Goal: Task Accomplishment & Management: Use online tool/utility

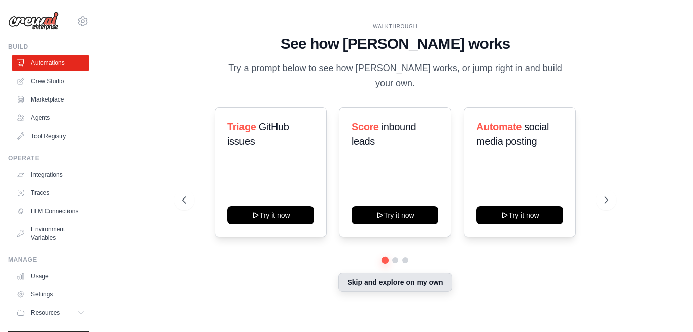
click at [410, 277] on button "Skip and explore on my own" at bounding box center [394, 281] width 113 height 19
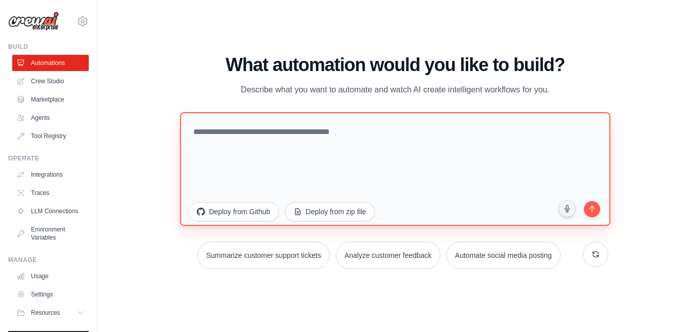
click at [379, 158] on textarea at bounding box center [395, 169] width 430 height 114
click at [271, 137] on textarea at bounding box center [395, 169] width 430 height 114
paste textarea "**********"
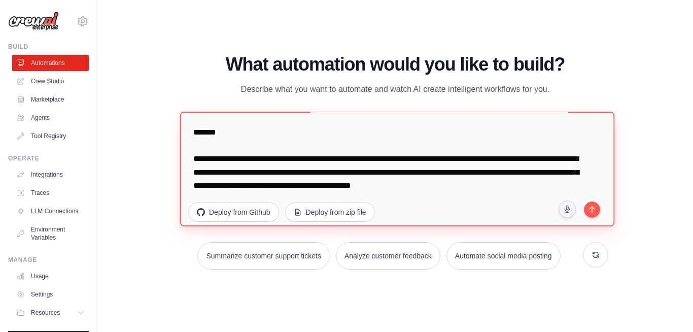
scroll to position [2044, 0]
type textarea "**********"
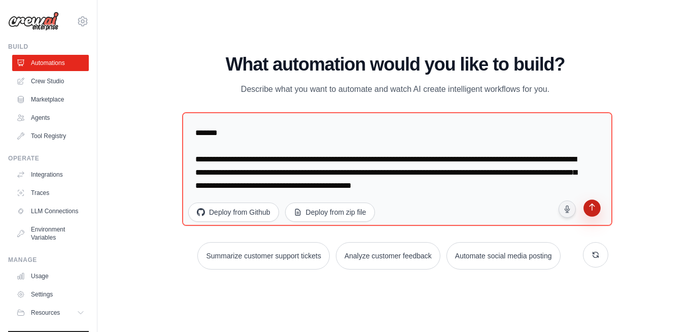
click at [593, 211] on icon "submit" at bounding box center [592, 208] width 10 height 10
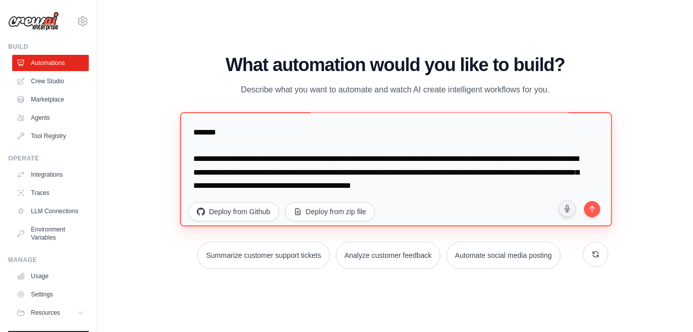
click at [426, 188] on textarea at bounding box center [396, 169] width 432 height 114
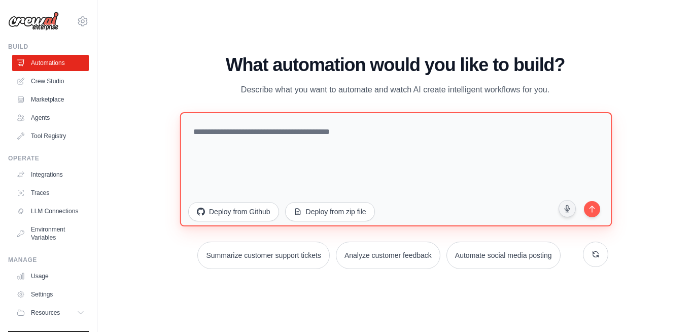
scroll to position [0, 0]
paste textarea "**********"
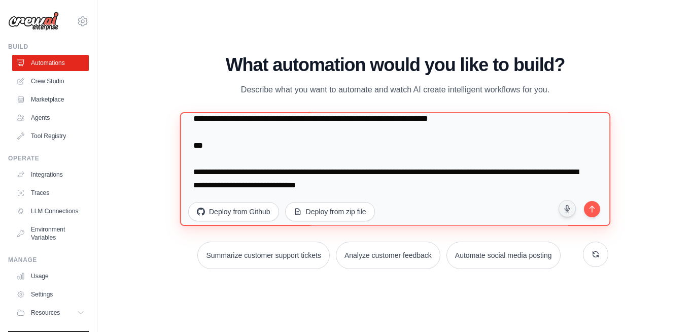
scroll to position [1200, 0]
drag, startPoint x: 438, startPoint y: 190, endPoint x: 176, endPoint y: 135, distance: 268.0
click at [176, 135] on div "WALKTHROUGH See how CrewAI works Try a prompt below to see how CrewAI works, or…" at bounding box center [395, 166] width 450 height 222
click at [303, 170] on textarea at bounding box center [395, 169] width 430 height 114
drag, startPoint x: 245, startPoint y: 176, endPoint x: 185, endPoint y: 153, distance: 64.1
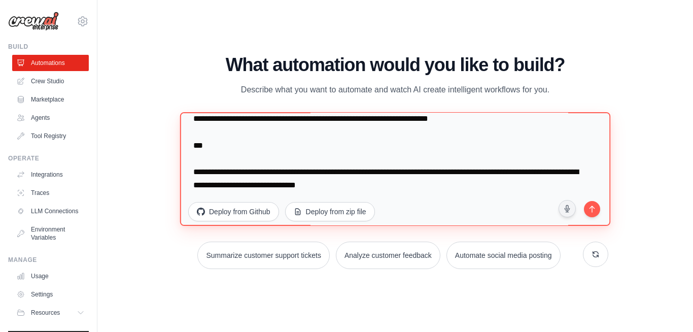
click at [185, 153] on textarea at bounding box center [395, 169] width 430 height 114
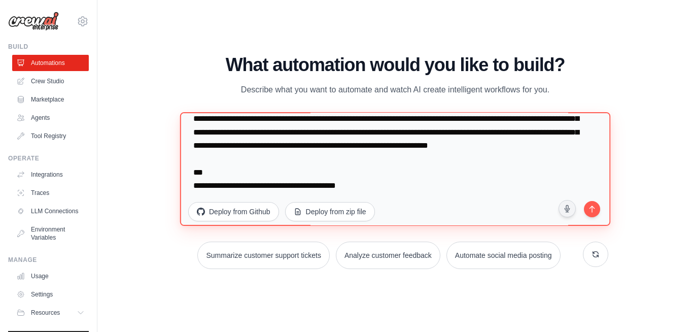
scroll to position [1174, 0]
click at [372, 177] on textarea at bounding box center [395, 169] width 430 height 114
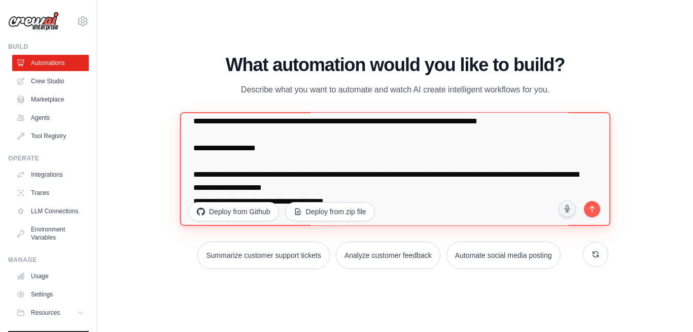
scroll to position [286, 0]
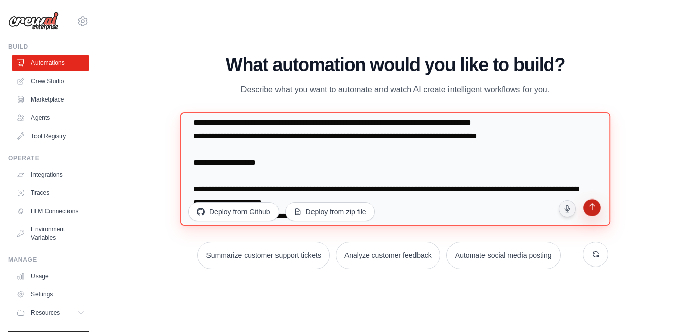
type textarea "**********"
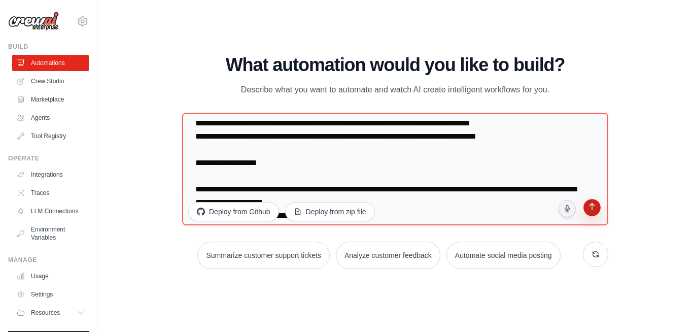
click at [591, 215] on button "submit" at bounding box center [591, 208] width 19 height 19
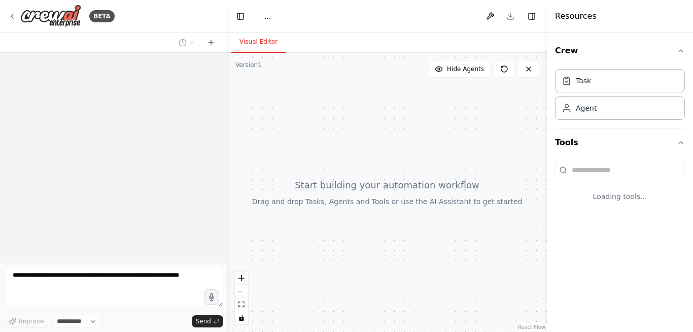
select select "****"
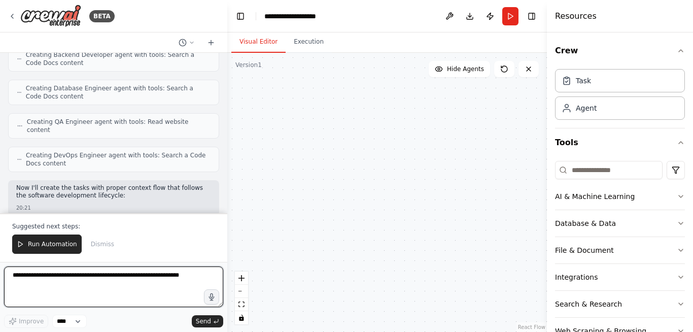
scroll to position [2446, 0]
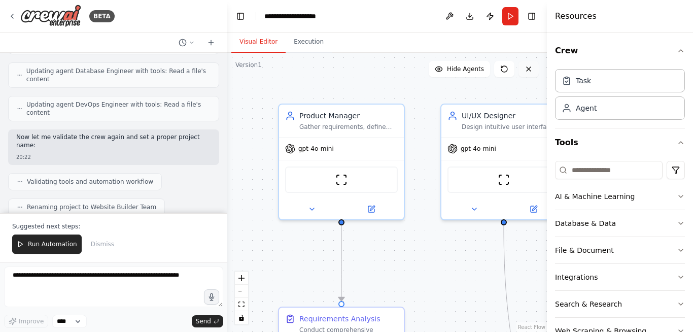
click at [530, 73] on icon at bounding box center [528, 69] width 8 height 8
click at [677, 53] on icon "button" at bounding box center [681, 51] width 8 height 8
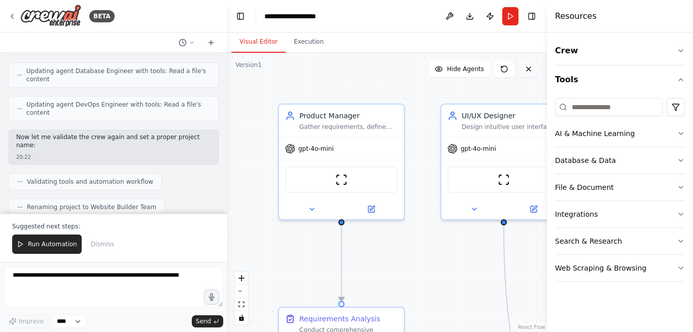
click at [526, 67] on icon at bounding box center [528, 69] width 4 height 4
click at [12, 15] on icon at bounding box center [12, 16] width 8 height 8
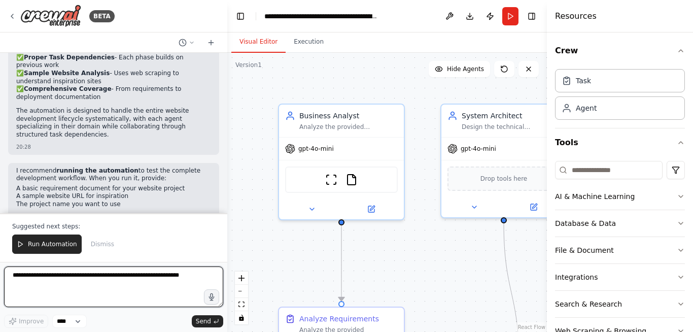
scroll to position [2133, 0]
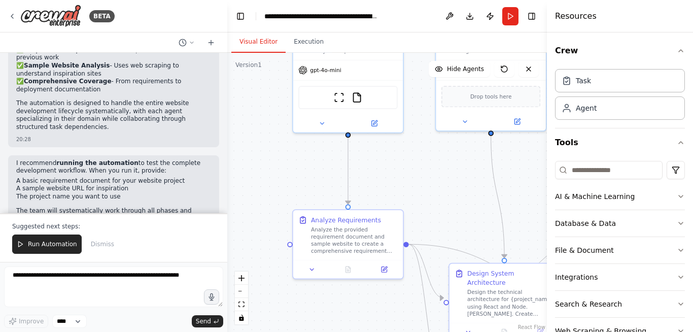
drag, startPoint x: 426, startPoint y: 294, endPoint x: 422, endPoint y: 198, distance: 95.9
click at [422, 198] on div ".deletable-edge-delete-btn { width: 20px; height: 20px; border: 0px solid #ffff…" at bounding box center [387, 192] width 320 height 279
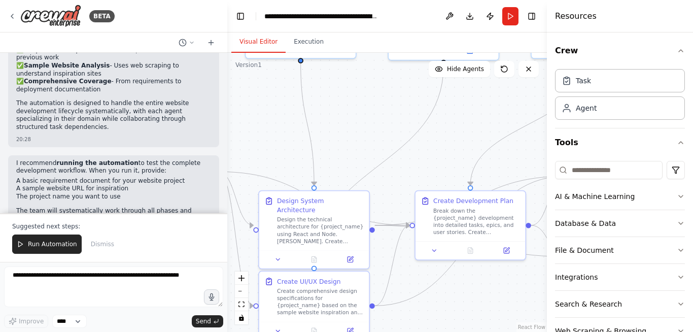
drag, startPoint x: 470, startPoint y: 201, endPoint x: 280, endPoint y: 128, distance: 203.6
click at [280, 128] on div ".deletable-edge-delete-btn { width: 20px; height: 20px; border: 0px solid #ffff…" at bounding box center [387, 192] width 320 height 279
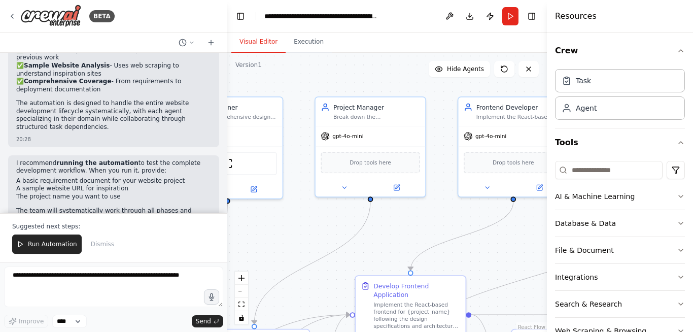
drag, startPoint x: 445, startPoint y: 150, endPoint x: 229, endPoint y: 288, distance: 256.6
click at [229, 288] on div ".deletable-edge-delete-btn { width: 20px; height: 20px; border: 0px solid #ffff…" at bounding box center [387, 192] width 320 height 279
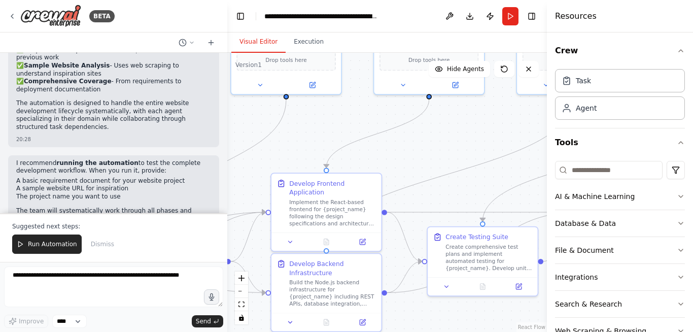
drag, startPoint x: 403, startPoint y: 232, endPoint x: 319, endPoint y: 129, distance: 133.0
click at [319, 129] on div ".deletable-edge-delete-btn { width: 20px; height: 20px; border: 0px solid #ffff…" at bounding box center [387, 192] width 320 height 279
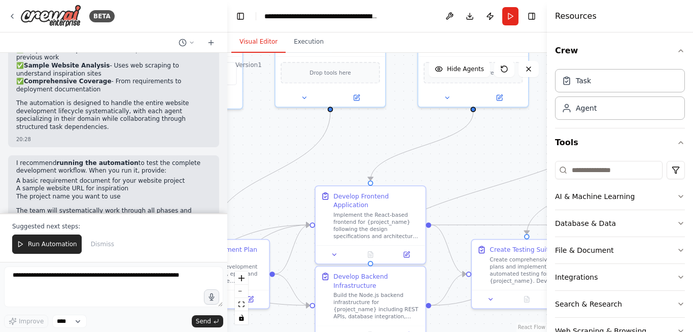
drag, startPoint x: 480, startPoint y: 182, endPoint x: 524, endPoint y: 195, distance: 46.1
click at [524, 195] on div ".deletable-edge-delete-btn { width: 20px; height: 20px; border: 0px solid #ffff…" at bounding box center [387, 192] width 320 height 279
click at [369, 220] on div "Implement the React-based frontend for {project_name} following the design spec…" at bounding box center [376, 223] width 87 height 28
click at [59, 249] on button "Run Automation" at bounding box center [46, 243] width 69 height 19
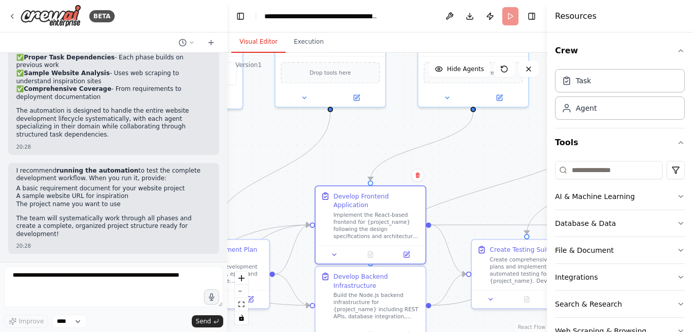
scroll to position [2084, 0]
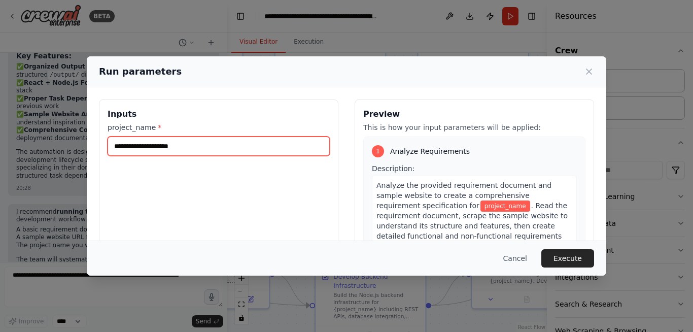
click at [200, 148] on input "project_name *" at bounding box center [219, 145] width 222 height 19
type input "*"
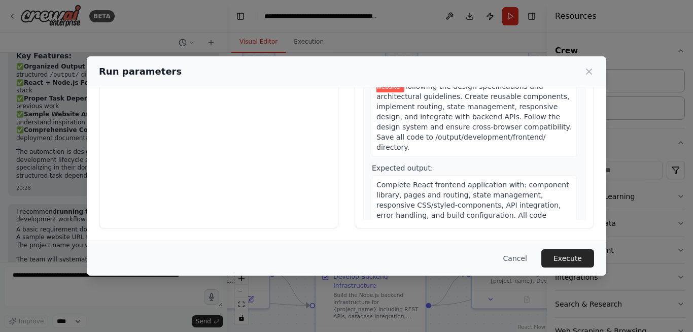
scroll to position [0, 0]
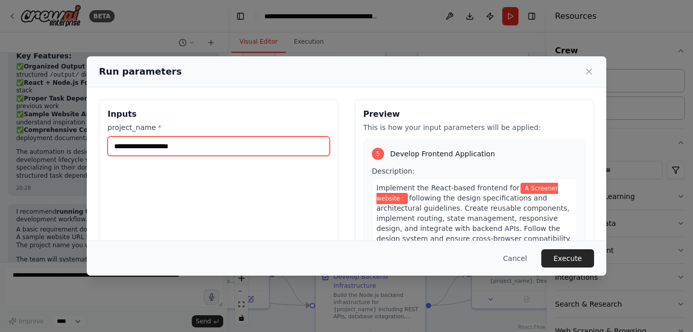
paste input "**********"
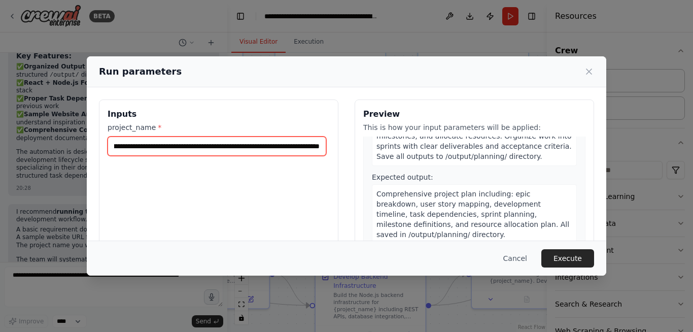
scroll to position [0, 8427]
click at [199, 151] on input "project_name *" at bounding box center [217, 145] width 219 height 19
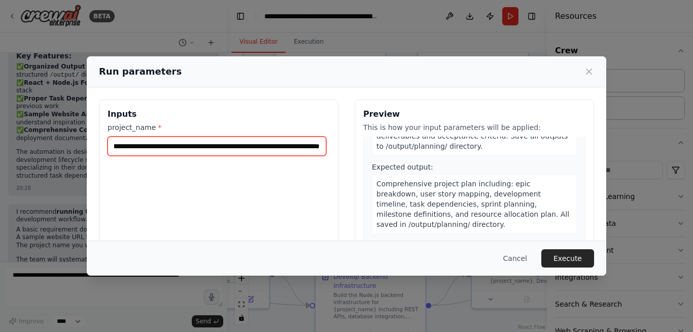
drag, startPoint x: 201, startPoint y: 147, endPoint x: 330, endPoint y: 148, distance: 129.3
click at [330, 148] on div "Inputs project_name *" at bounding box center [218, 219] width 239 height 240
type input "**********"
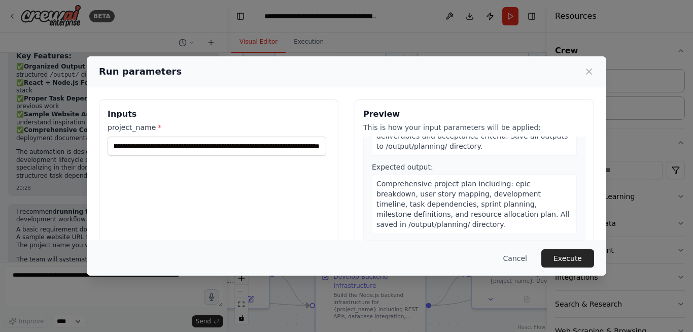
click at [330, 148] on div "Inputs project_name *" at bounding box center [218, 219] width 239 height 240
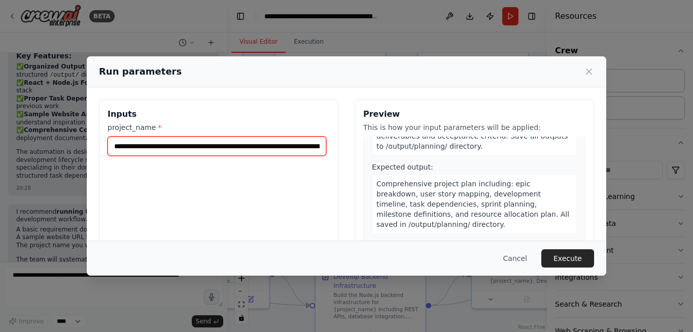
click at [272, 152] on input "project_name *" at bounding box center [217, 145] width 219 height 19
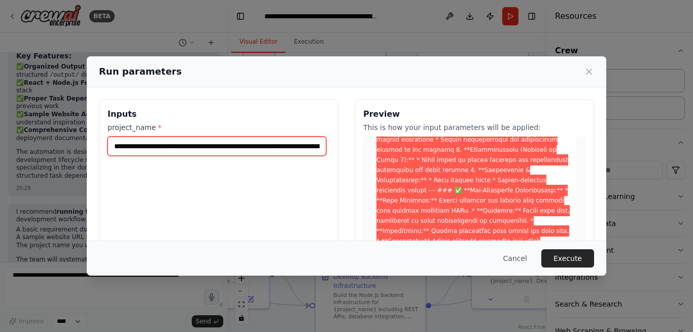
scroll to position [3698, 0]
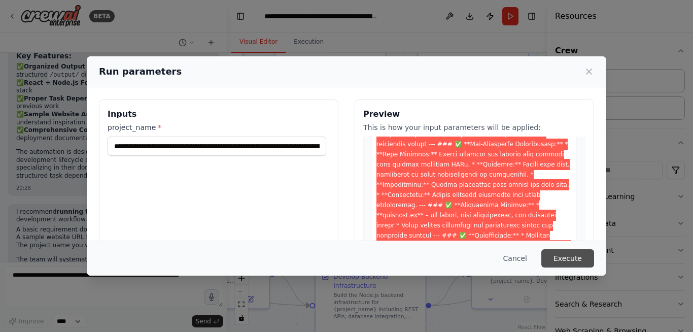
click at [566, 259] on button "Execute" at bounding box center [567, 258] width 53 height 18
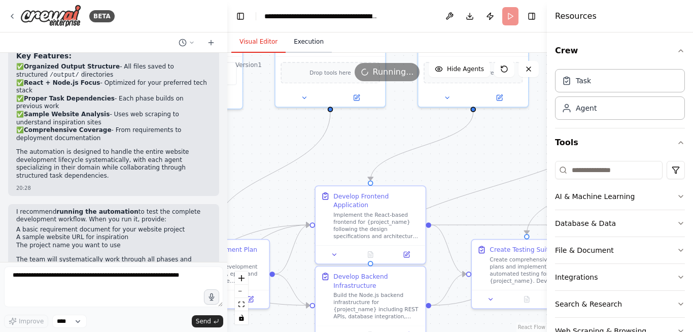
click at [307, 44] on button "Execution" at bounding box center [309, 41] width 46 height 21
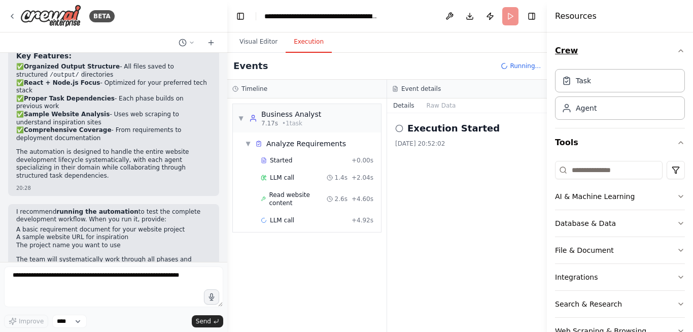
click at [677, 54] on icon "button" at bounding box center [681, 51] width 8 height 8
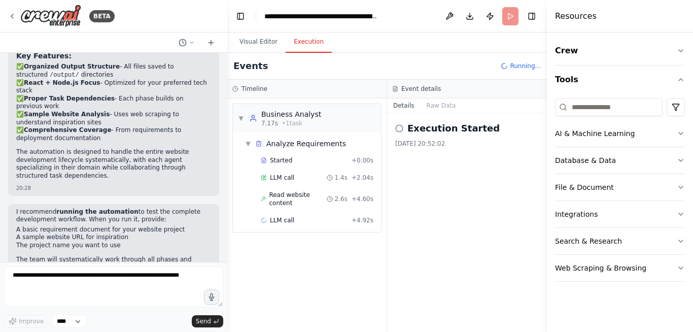
click at [504, 218] on div "Execution Started 13/09/2025, 20:52:02" at bounding box center [467, 222] width 160 height 219
click at [301, 198] on span "Read website content" at bounding box center [297, 199] width 57 height 16
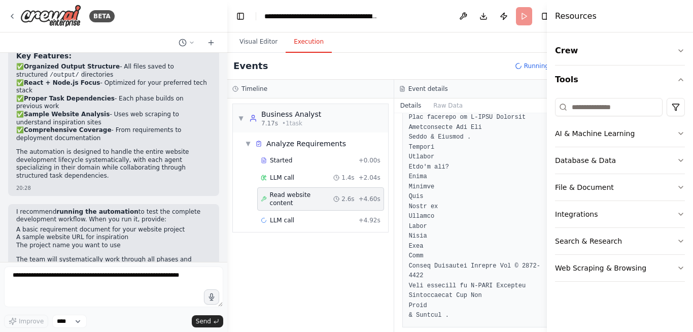
scroll to position [680, 0]
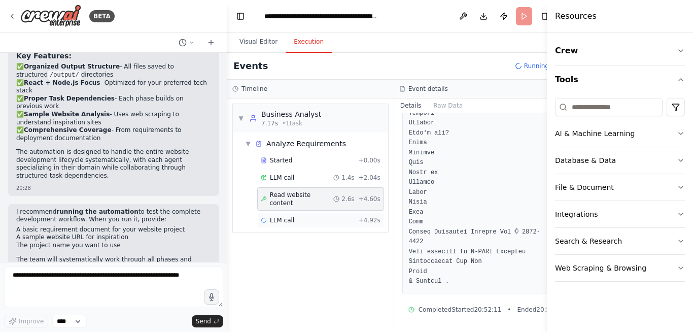
click at [291, 216] on span "LLM call" at bounding box center [282, 220] width 24 height 8
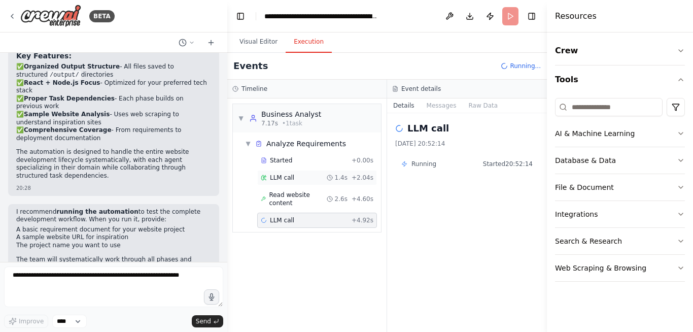
click at [304, 178] on div "LLM call 1.4s + 2.04s" at bounding box center [317, 177] width 113 height 8
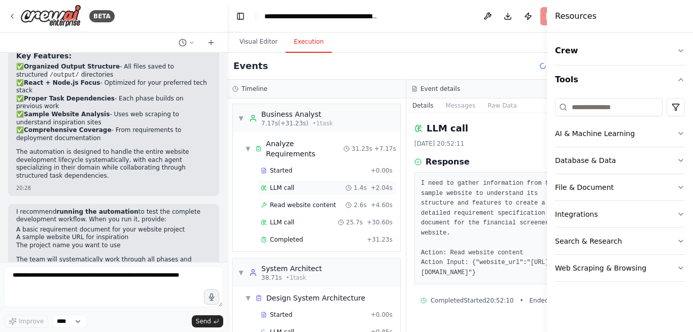
scroll to position [31, 0]
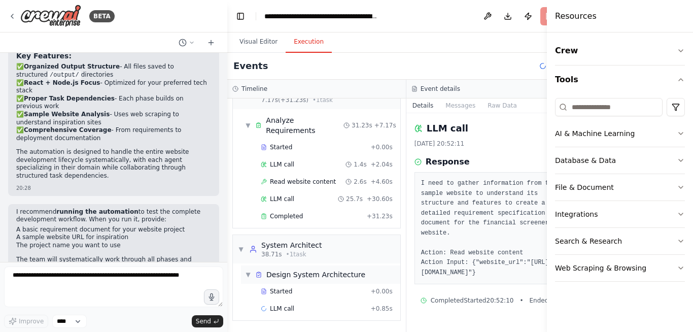
click at [313, 277] on div "Design System Architecture" at bounding box center [315, 274] width 99 height 10
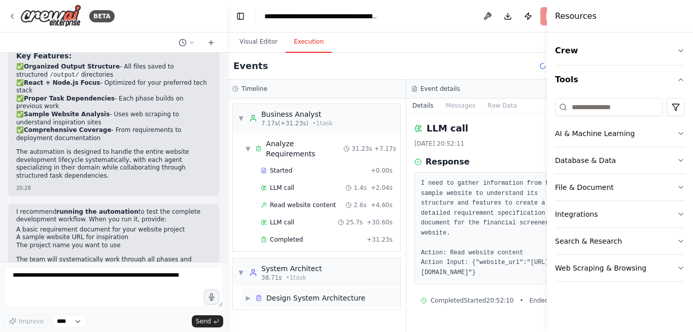
scroll to position [0, 0]
click at [296, 298] on div "Design System Architecture" at bounding box center [315, 298] width 99 height 10
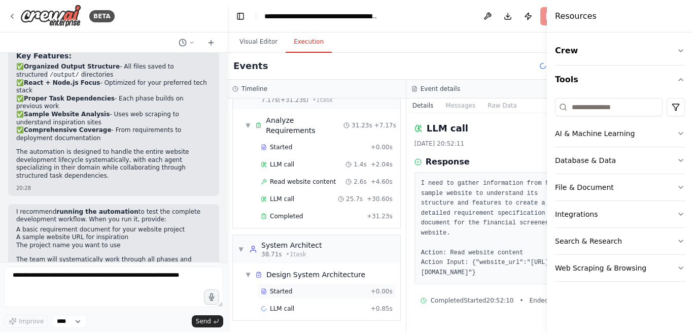
click at [298, 290] on div "Started" at bounding box center [314, 291] width 106 height 8
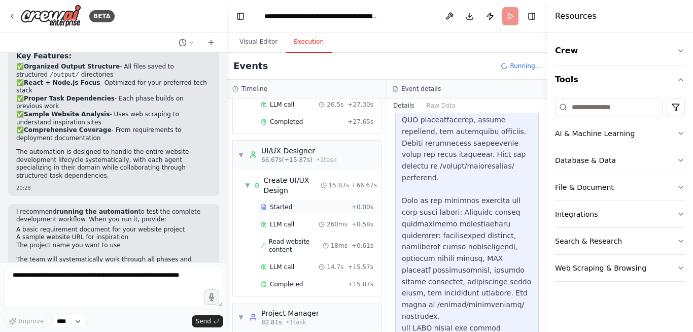
scroll to position [82, 0]
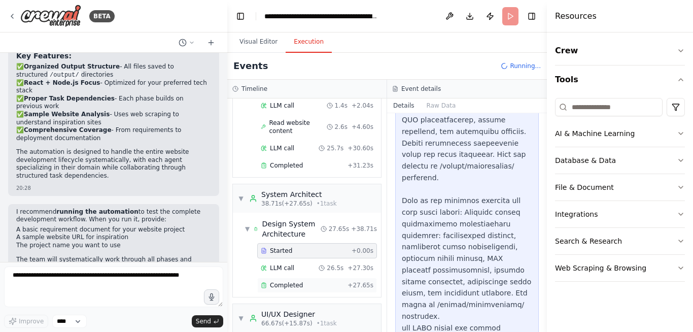
click at [285, 281] on span "Completed" at bounding box center [286, 285] width 33 height 8
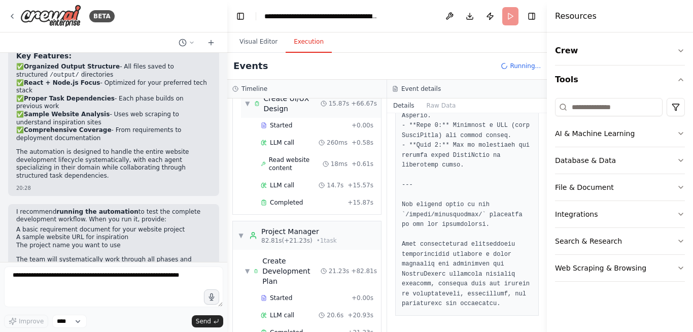
scroll to position [332, 0]
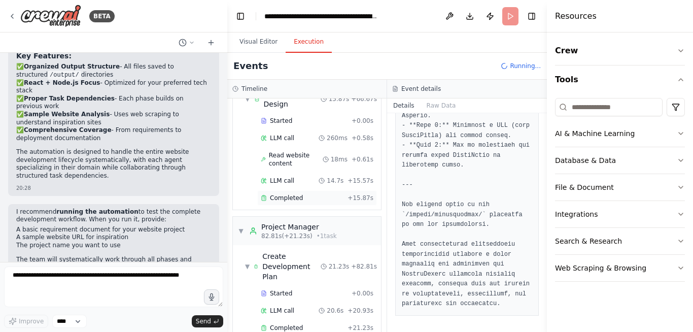
click at [292, 199] on span "Completed" at bounding box center [286, 198] width 33 height 8
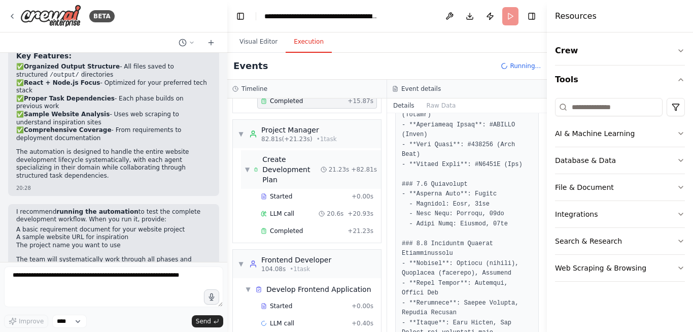
scroll to position [443, 0]
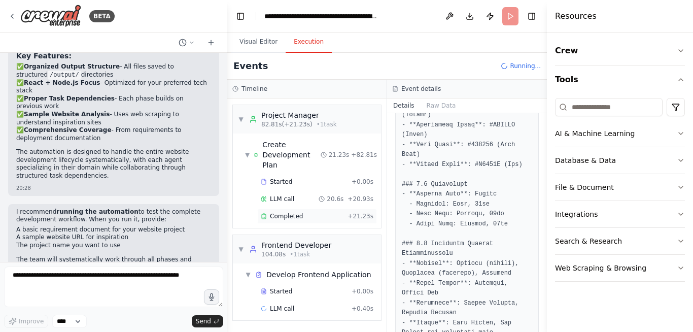
click at [307, 215] on div "Completed" at bounding box center [302, 216] width 83 height 8
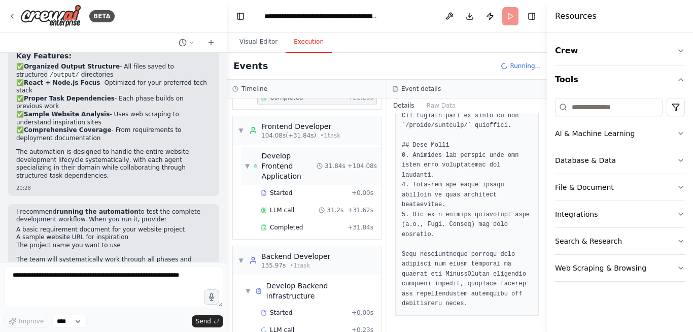
scroll to position [583, 0]
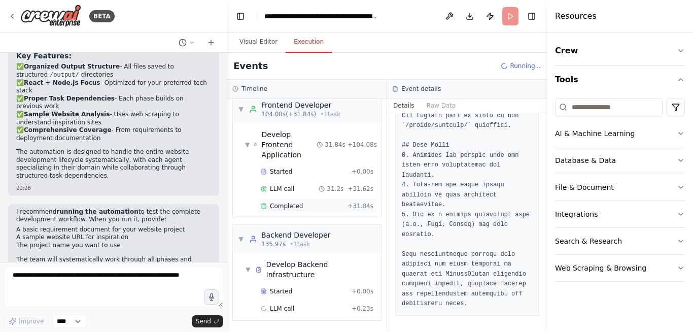
click at [289, 210] on div "Completed + 31.84s" at bounding box center [317, 205] width 120 height 15
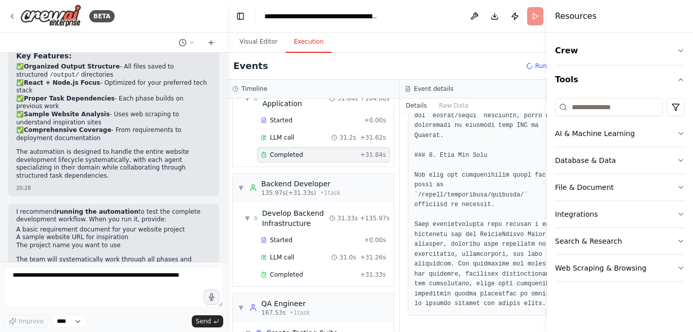
scroll to position [646, 0]
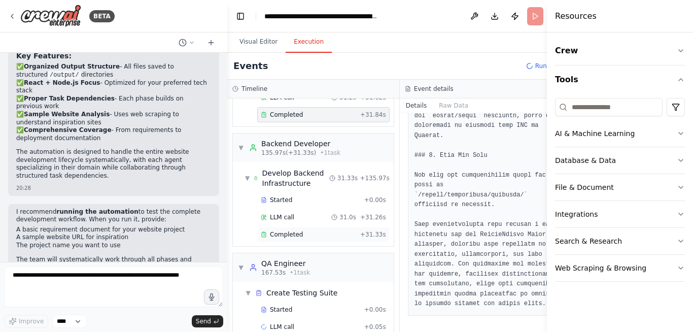
click at [279, 230] on span "Completed" at bounding box center [286, 234] width 33 height 8
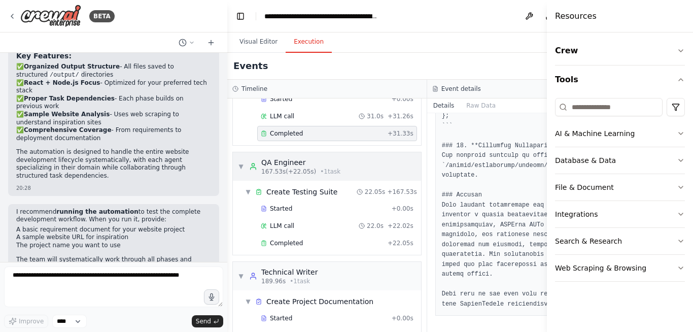
scroll to position [725, 0]
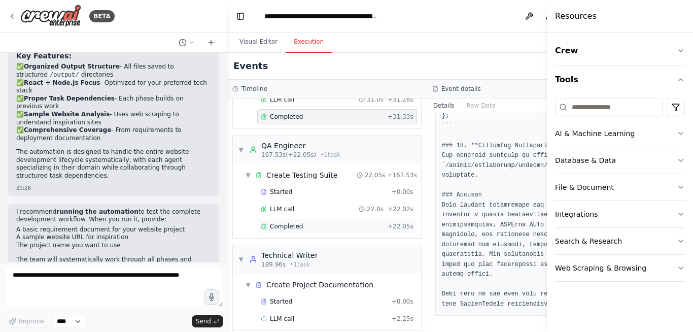
click at [297, 222] on span "Completed" at bounding box center [286, 226] width 33 height 8
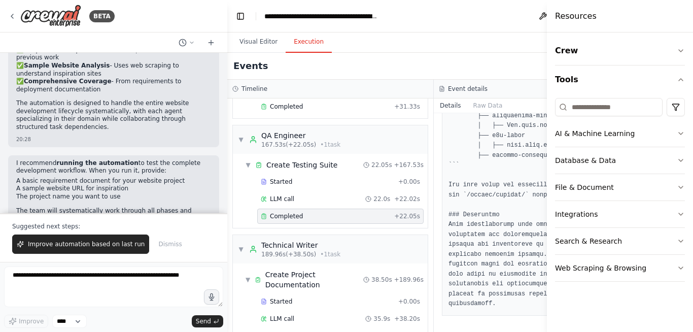
scroll to position [753, 0]
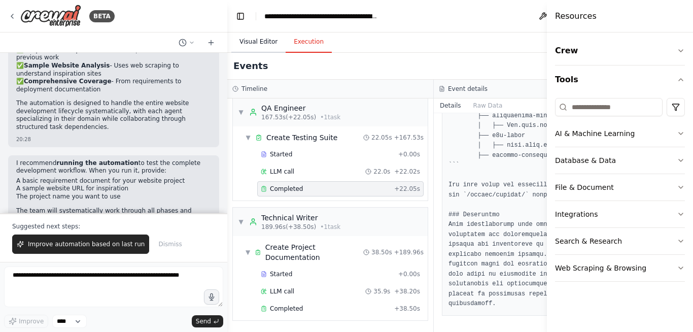
click at [255, 43] on button "Visual Editor" at bounding box center [258, 41] width 54 height 21
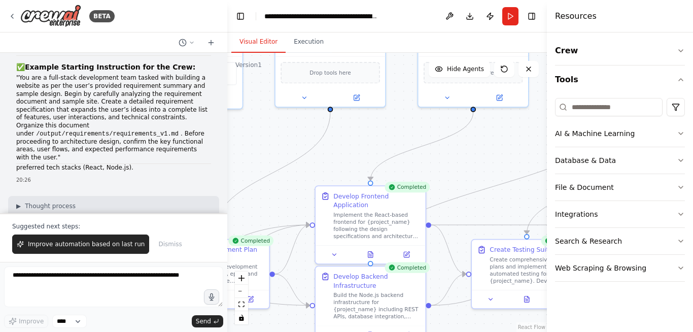
scroll to position [0, 0]
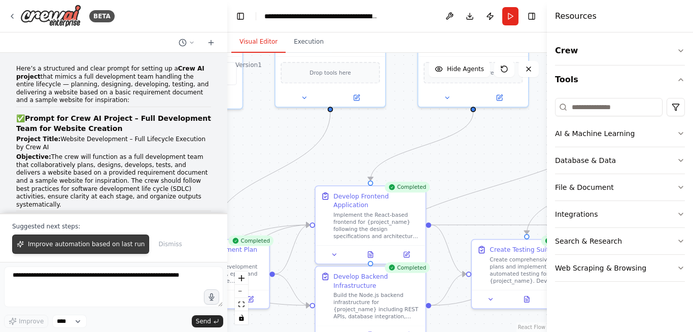
click at [69, 248] on span "Improve automation based on last run" at bounding box center [86, 244] width 117 height 8
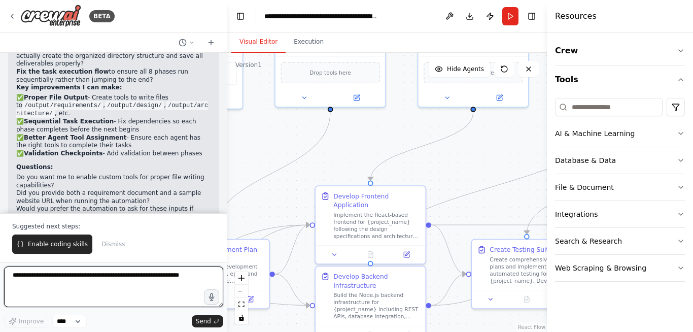
scroll to position [2670, 0]
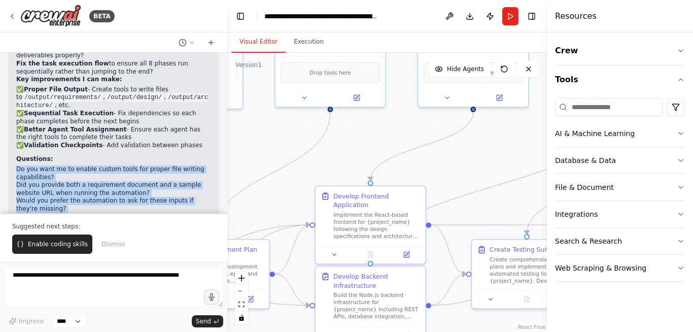
drag, startPoint x: 18, startPoint y: 130, endPoint x: 75, endPoint y: 190, distance: 82.1
click at [75, 190] on div "I'd like to enhance your automation to properly save files to the organized dir…" at bounding box center [113, 107] width 195 height 246
copy div "Do you want me to enable custom tools for proper file writing capabilities? Did…"
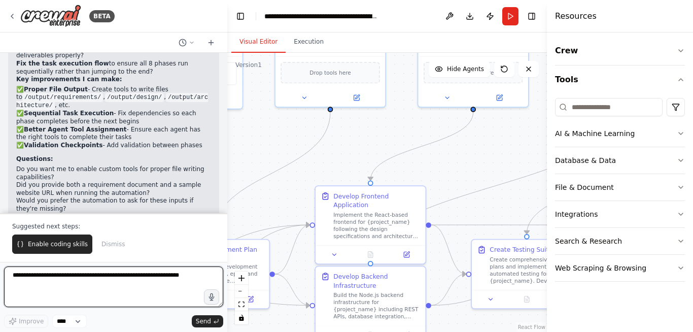
click at [29, 281] on textarea at bounding box center [113, 286] width 219 height 41
paste textarea "**********"
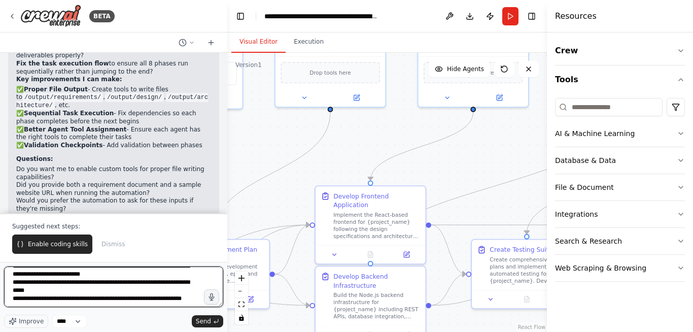
scroll to position [0, 0]
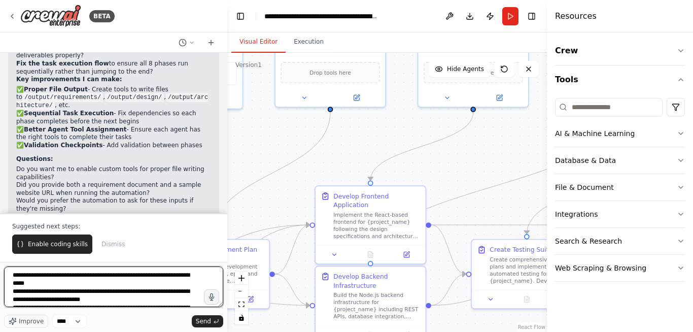
click at [63, 287] on textarea "**********" at bounding box center [113, 286] width 219 height 41
click at [159, 301] on textarea "**********" at bounding box center [113, 286] width 219 height 41
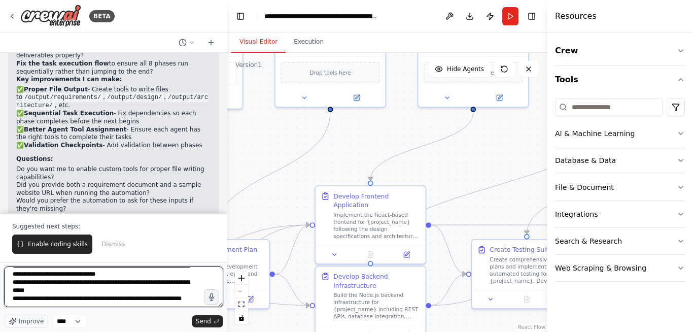
click at [144, 283] on textarea "**********" at bounding box center [113, 286] width 219 height 41
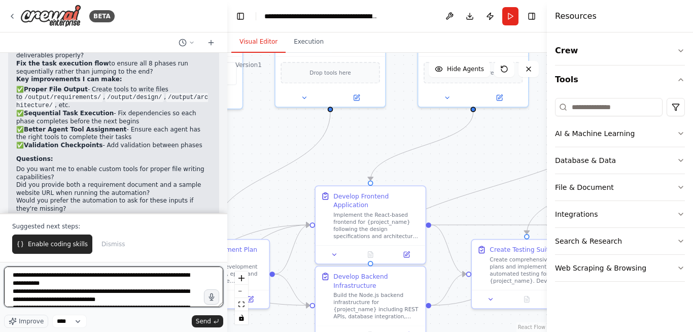
click at [162, 300] on textarea "**********" at bounding box center [113, 286] width 219 height 41
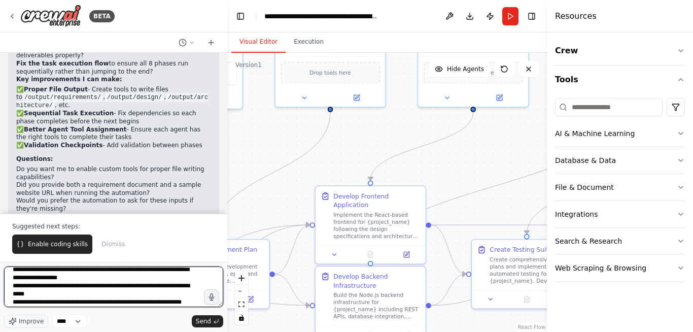
scroll to position [29, 0]
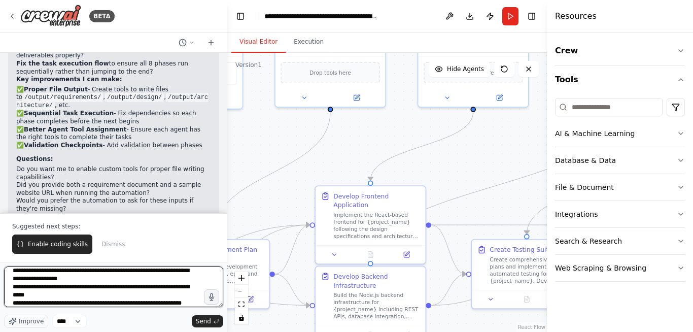
click at [125, 299] on textarea "**********" at bounding box center [113, 286] width 219 height 41
click at [112, 298] on textarea "**********" at bounding box center [113, 286] width 219 height 41
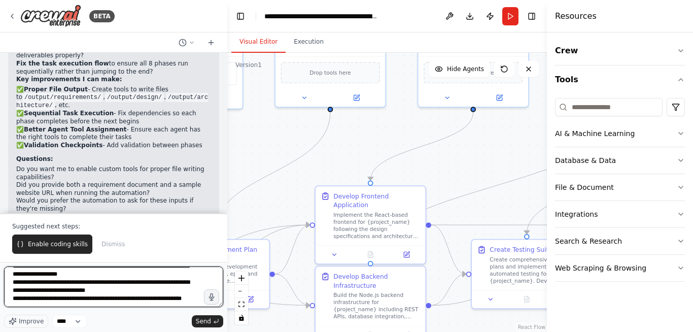
click at [84, 299] on textarea "**********" at bounding box center [113, 286] width 219 height 41
drag, startPoint x: 4, startPoint y: 299, endPoint x: 0, endPoint y: 293, distance: 7.0
click at [0, 293] on div "BETA Here’s a structured and clear prompt for setting up a Crew AI project that…" at bounding box center [113, 166] width 227 height 332
drag, startPoint x: 77, startPoint y: 301, endPoint x: 10, endPoint y: 288, distance: 68.6
click at [10, 288] on textarea "**********" at bounding box center [113, 286] width 219 height 41
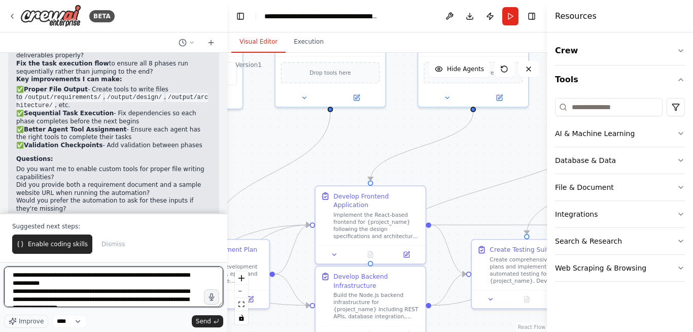
scroll to position [25, 0]
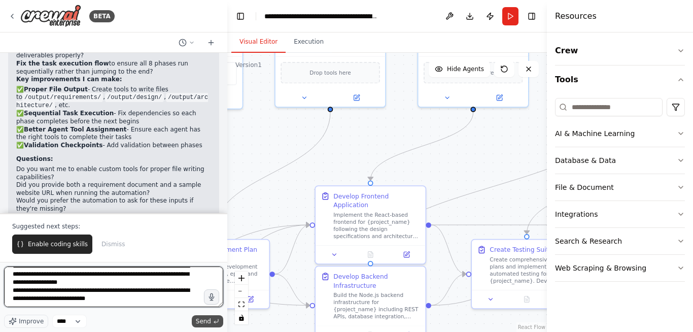
type textarea "**********"
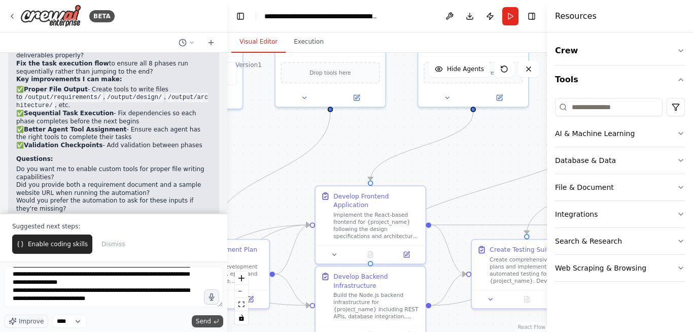
click at [205, 321] on span "Send" at bounding box center [203, 321] width 15 height 8
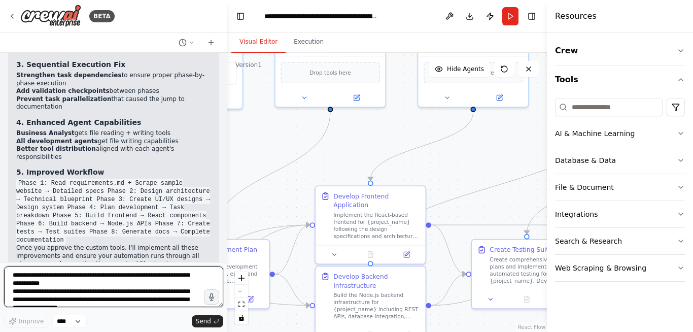
scroll to position [3134, 0]
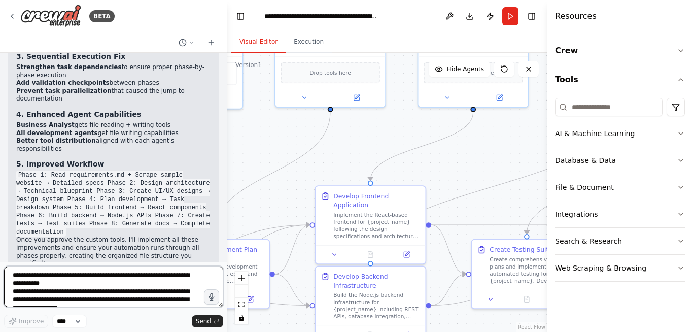
click at [92, 284] on textarea "**********" at bounding box center [113, 286] width 219 height 41
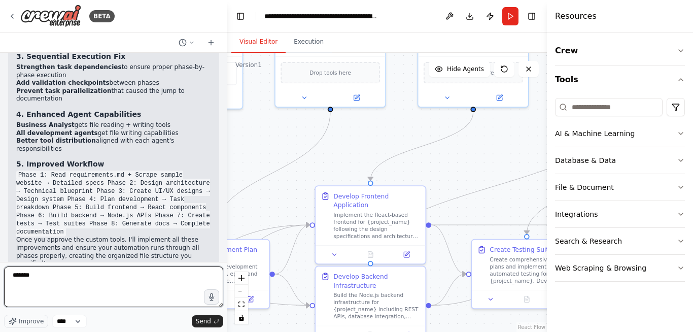
type textarea "********"
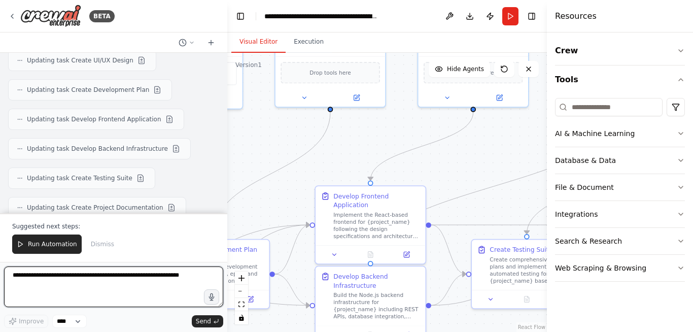
scroll to position [3913, 0]
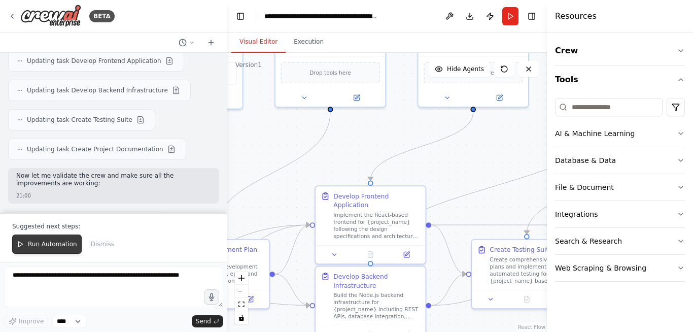
click at [55, 245] on span "Run Automation" at bounding box center [52, 244] width 49 height 8
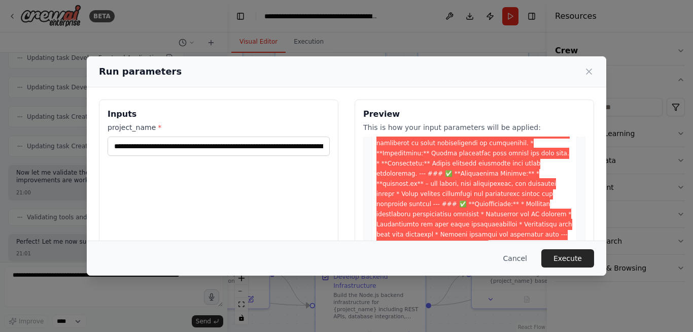
scroll to position [0, 0]
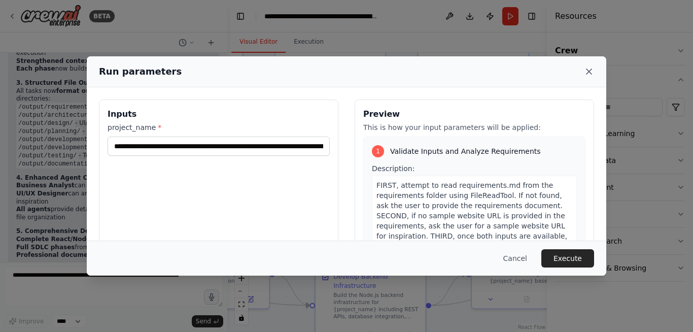
click at [586, 74] on icon at bounding box center [589, 71] width 10 height 10
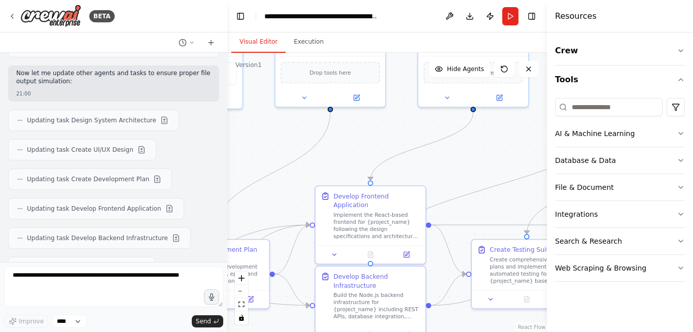
scroll to position [3749, 0]
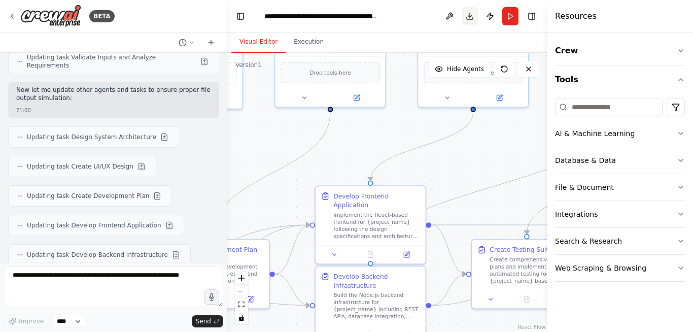
click at [473, 12] on button "Download" at bounding box center [470, 16] width 16 height 18
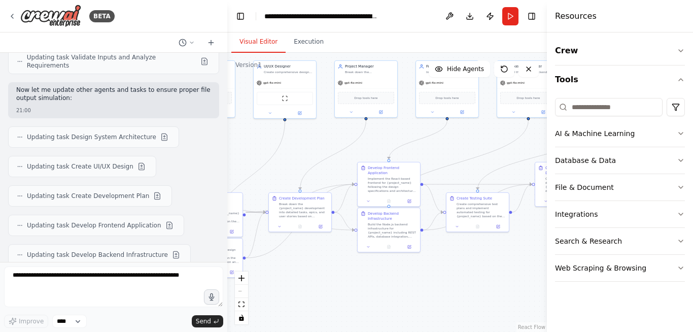
scroll to position [4286, 0]
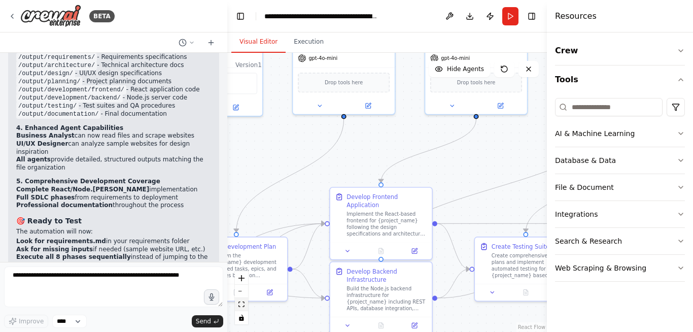
click at [242, 306] on icon "fit view" at bounding box center [241, 304] width 6 height 6
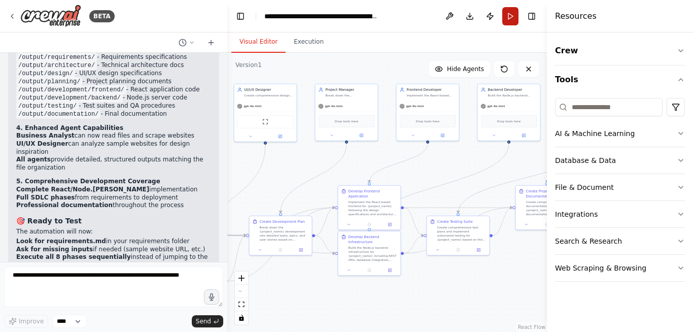
click at [508, 18] on button "Run" at bounding box center [510, 16] width 16 height 18
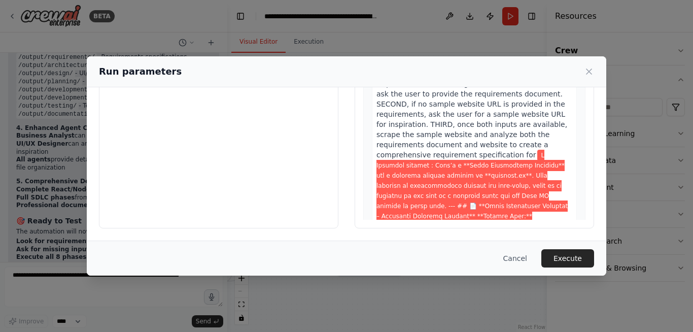
scroll to position [0, 0]
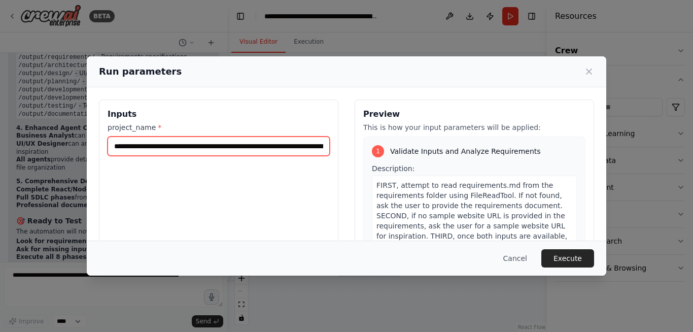
click at [279, 152] on input "project_name *" at bounding box center [219, 145] width 222 height 19
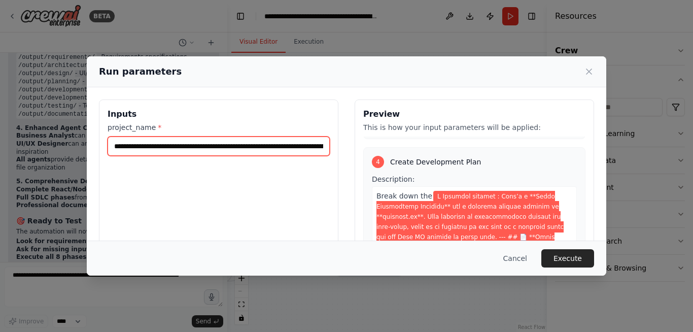
scroll to position [3252, 0]
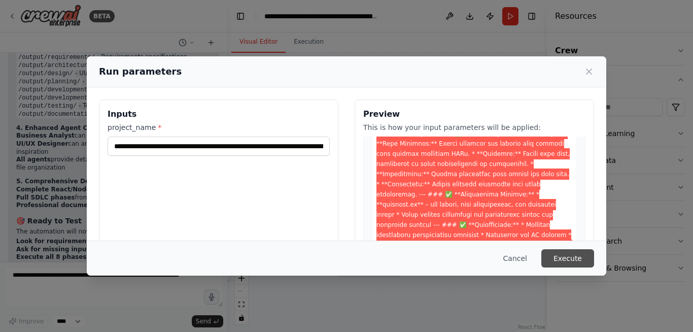
click at [563, 261] on button "Execute" at bounding box center [567, 258] width 53 height 18
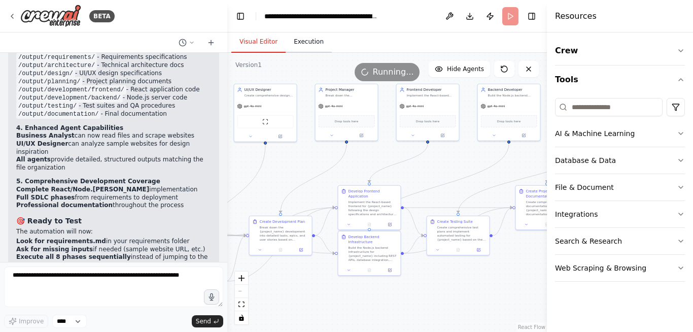
click at [306, 41] on button "Execution" at bounding box center [309, 41] width 46 height 21
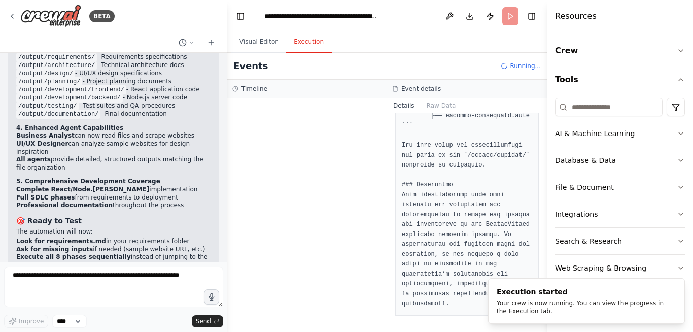
scroll to position [3278, 0]
click at [272, 157] on div at bounding box center [306, 214] width 159 height 233
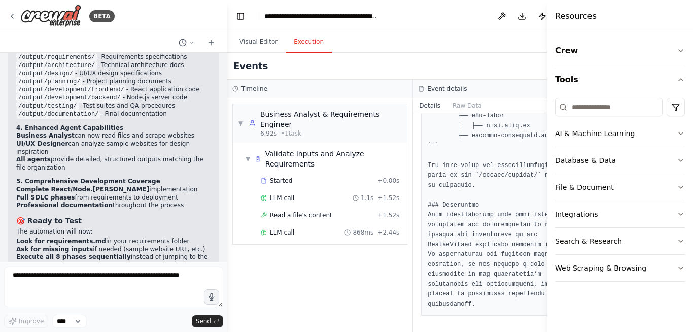
scroll to position [2951, 0]
click at [313, 211] on span "Read a file's content" at bounding box center [301, 215] width 62 height 8
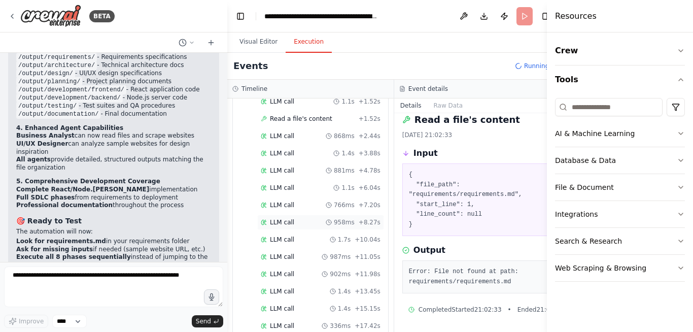
scroll to position [183, 0]
click at [330, 308] on span "808ms" at bounding box center [340, 308] width 21 height 8
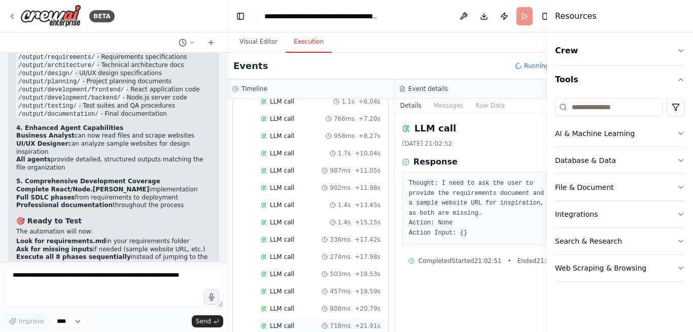
click at [333, 329] on span "718ms" at bounding box center [340, 326] width 21 height 8
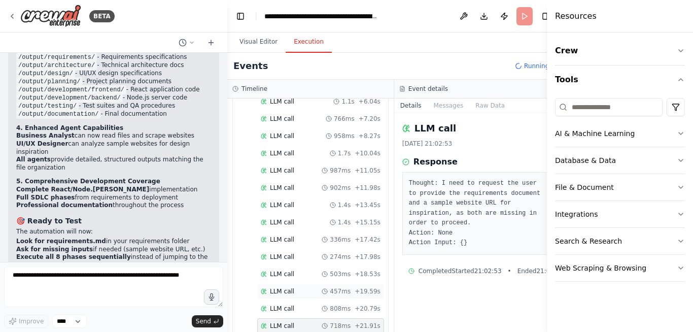
scroll to position [321, 0]
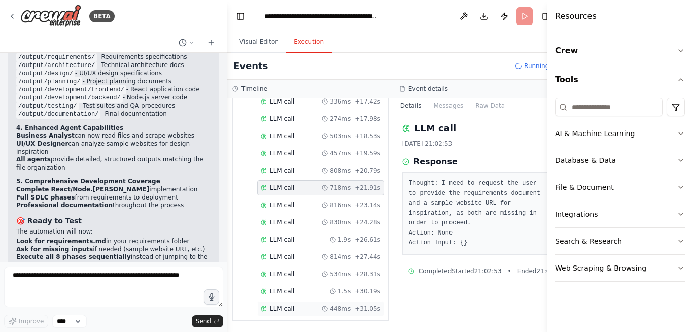
click at [334, 308] on span "448ms" at bounding box center [340, 308] width 21 height 8
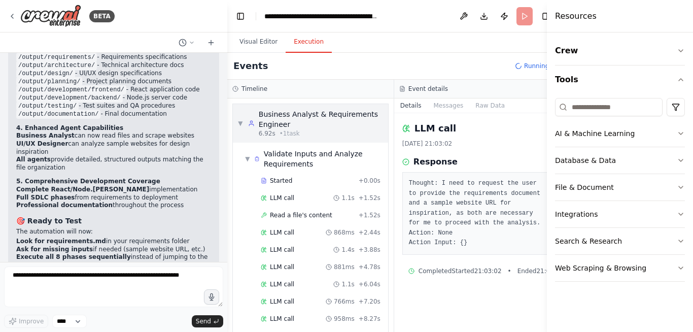
click at [278, 120] on div "Business Analyst & Requirements Engineer" at bounding box center [321, 119] width 124 height 20
click at [515, 17] on header "**********" at bounding box center [394, 16] width 334 height 32
click at [250, 43] on button "Visual Editor" at bounding box center [258, 41] width 54 height 21
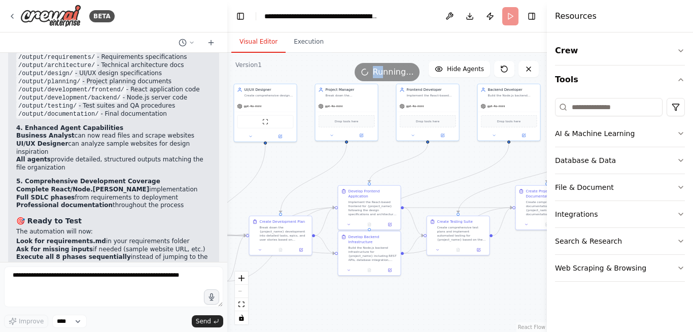
click at [384, 66] on div "Running..." at bounding box center [387, 72] width 65 height 18
click at [389, 85] on div ".deletable-edge-delete-btn { width: 20px; height: 20px; border: 0px solid #ffff…" at bounding box center [387, 192] width 320 height 279
click at [502, 67] on icon at bounding box center [502, 67] width 2 height 2
click at [528, 67] on icon at bounding box center [528, 69] width 8 height 8
click at [511, 19] on header "**********" at bounding box center [387, 16] width 320 height 32
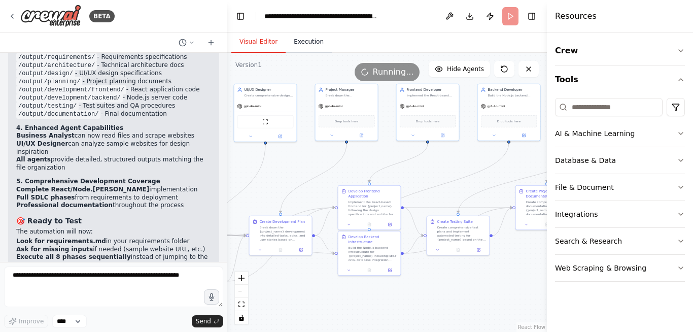
click at [310, 42] on button "Execution" at bounding box center [309, 41] width 46 height 21
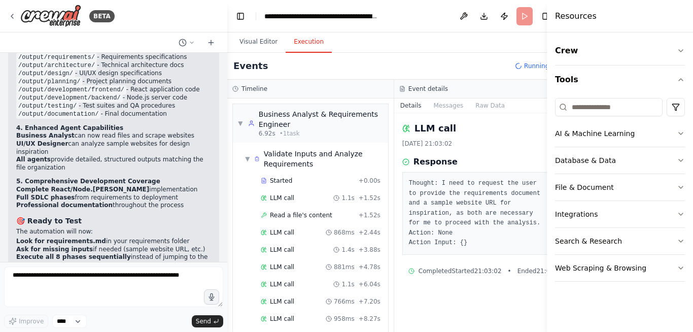
click at [524, 66] on span "Running..." at bounding box center [539, 66] width 31 height 8
click at [684, 49] on icon "button" at bounding box center [681, 51] width 8 height 8
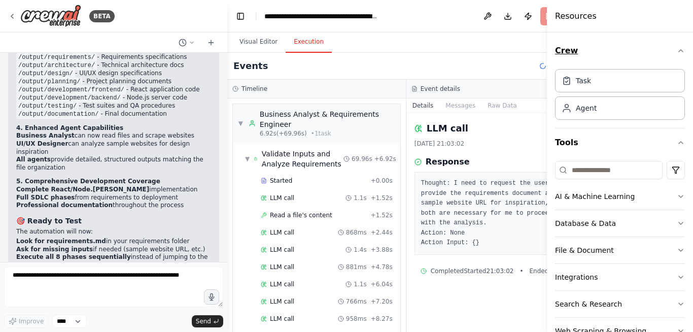
click at [684, 49] on div "Crew Task Agent Tools AI & Machine Learning Database & Data File & Document Int…" at bounding box center [620, 181] width 146 height 299
click at [585, 15] on h4 "Resources" at bounding box center [576, 16] width 42 height 12
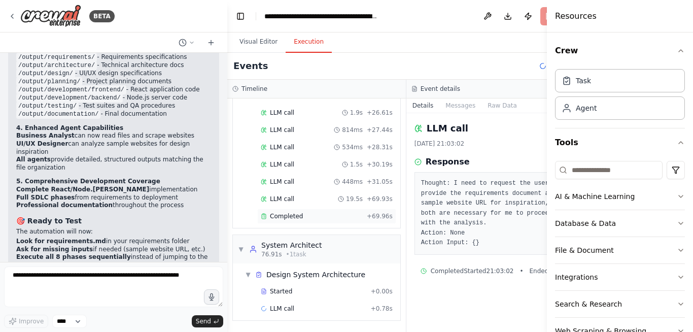
click at [288, 222] on div "Completed + 69.96s" at bounding box center [326, 215] width 139 height 15
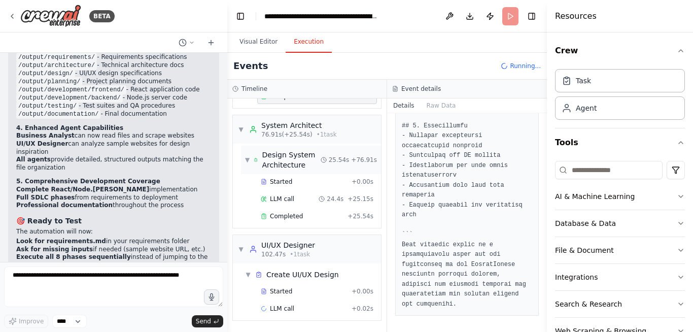
scroll to position [594, 0]
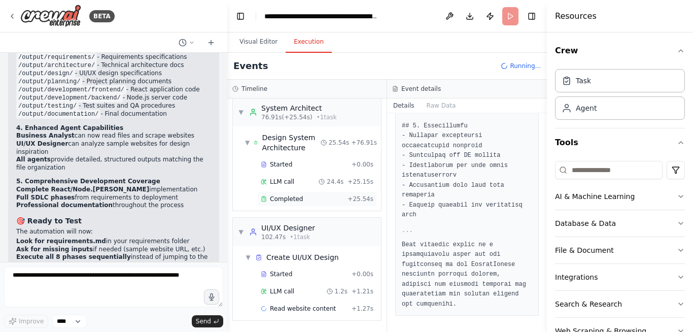
click at [308, 201] on div "Completed" at bounding box center [302, 199] width 83 height 8
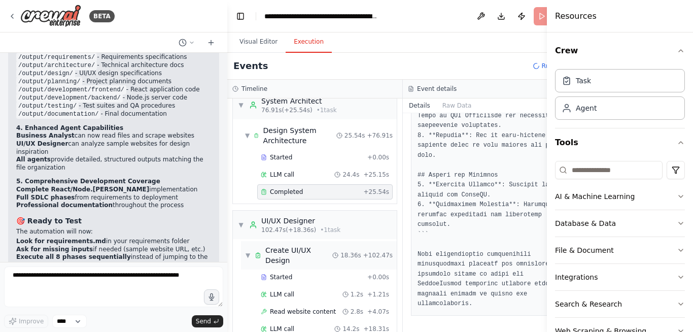
scroll to position [831, 0]
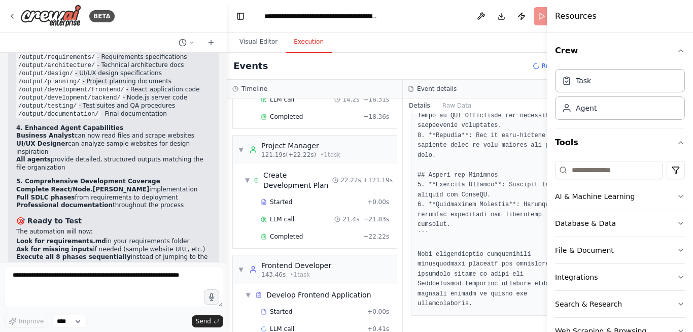
click at [663, 8] on div "Resources" at bounding box center [620, 16] width 146 height 32
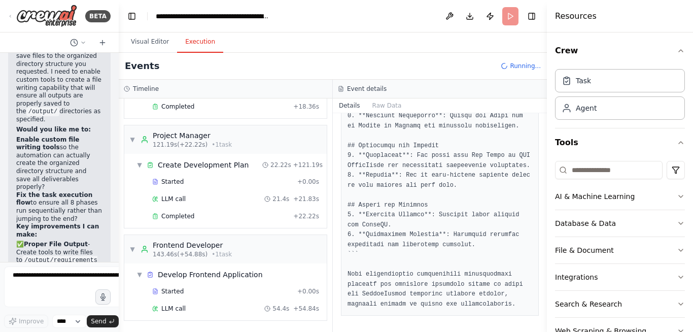
scroll to position [2566, 0]
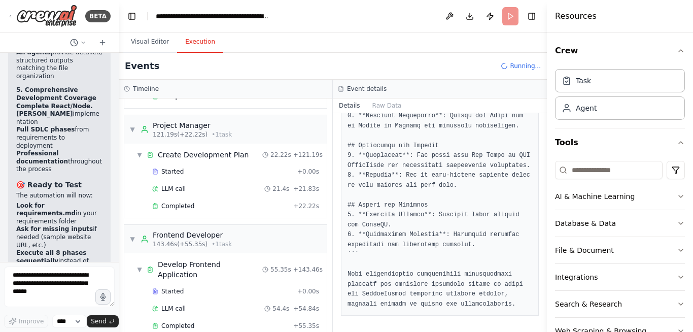
drag, startPoint x: 224, startPoint y: 176, endPoint x: 81, endPoint y: 178, distance: 142.5
click at [81, 178] on div "BETA Here’s a structured and clear prompt for setting up a Crew AI project that…" at bounding box center [59, 166] width 119 height 332
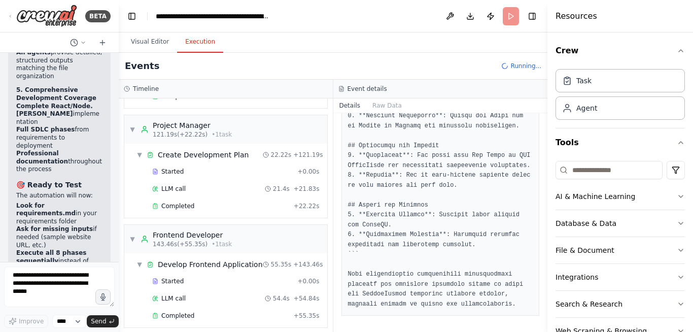
drag, startPoint x: 547, startPoint y: 99, endPoint x: 692, endPoint y: 88, distance: 145.5
click at [692, 88] on div "Resources Crew Task Agent Tools AI & Machine Learning Database & Data File & Do…" at bounding box center [620, 166] width 146 height 332
click at [536, 23] on button "Toggle Right Sidebar" at bounding box center [532, 16] width 14 height 14
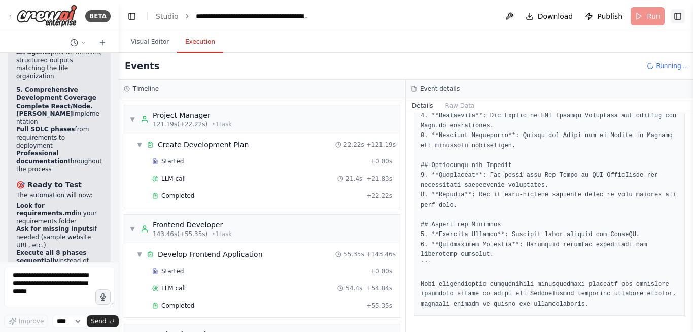
scroll to position [800, 0]
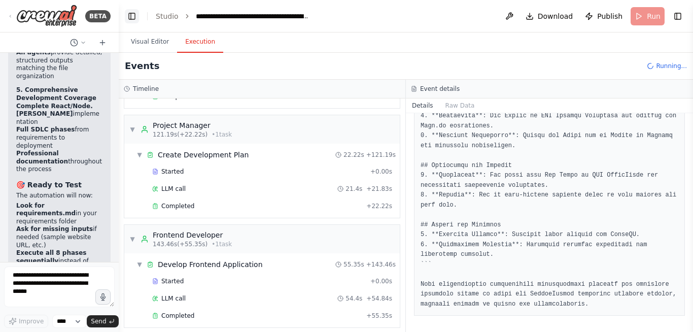
click at [132, 14] on button "Toggle Left Sidebar" at bounding box center [132, 16] width 14 height 14
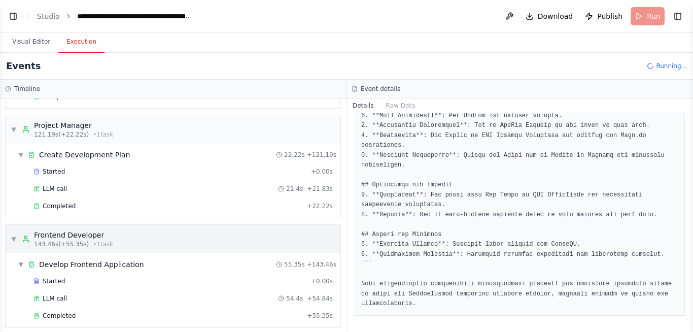
scroll to position [900, 0]
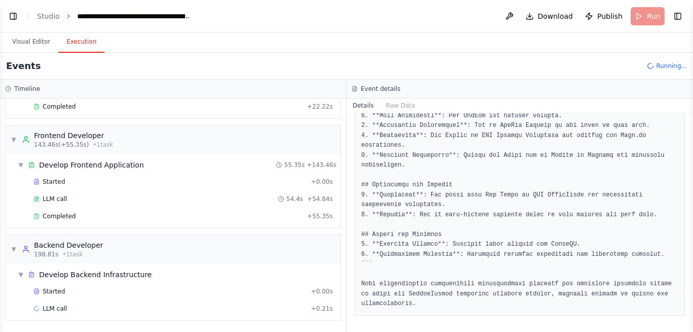
click at [650, 21] on header "**********" at bounding box center [346, 16] width 693 height 32
click at [517, 20] on button at bounding box center [509, 16] width 16 height 18
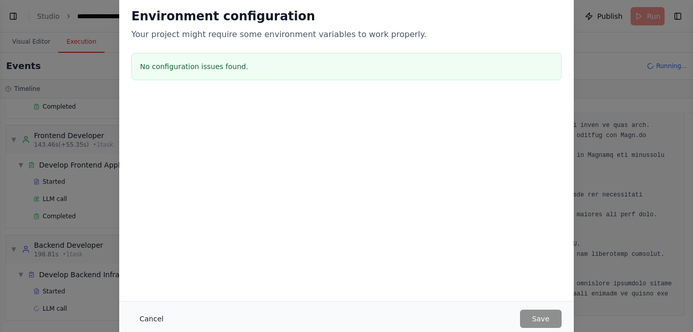
click at [150, 322] on button "Cancel" at bounding box center [151, 318] width 40 height 18
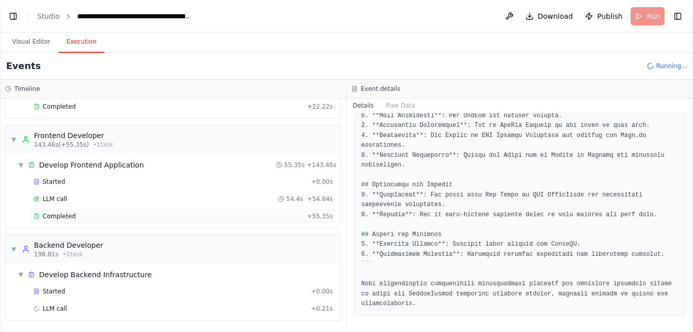
click at [84, 211] on div "Completed + 55.35s" at bounding box center [183, 215] width 306 height 15
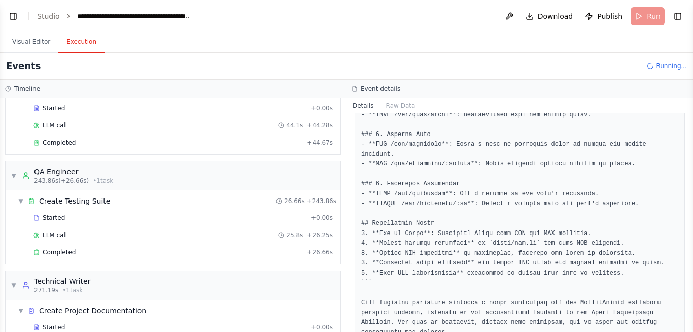
scroll to position [1101, 0]
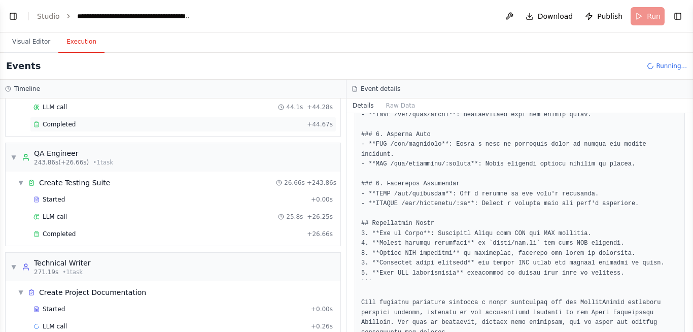
click at [190, 128] on div "Completed + 44.67s" at bounding box center [183, 124] width 306 height 15
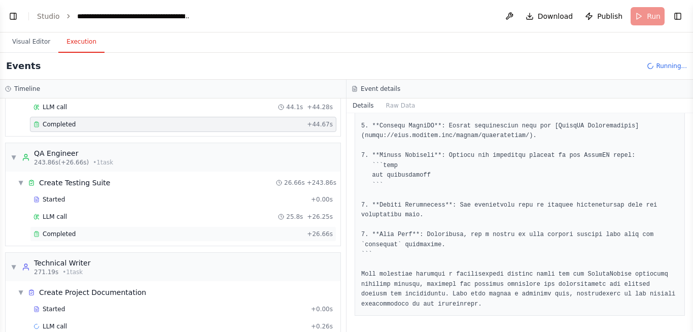
click at [57, 234] on span "Completed" at bounding box center [59, 234] width 33 height 8
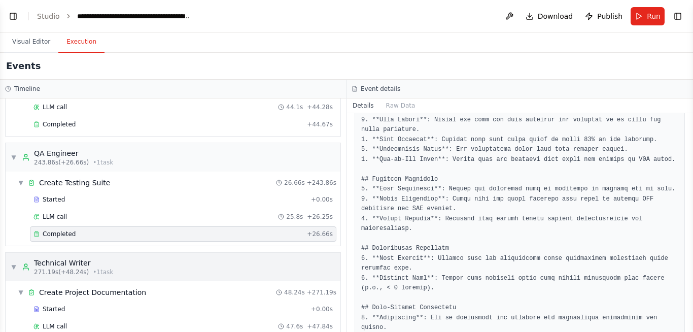
scroll to position [1136, 0]
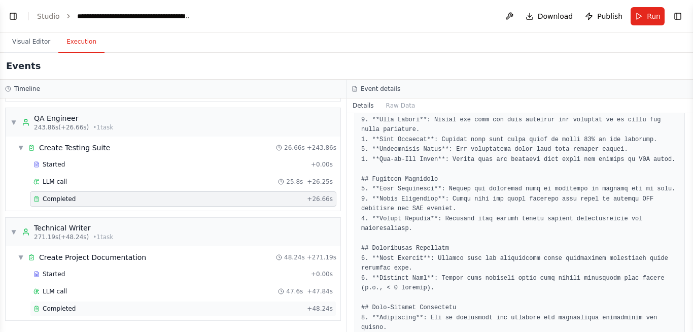
click at [78, 312] on div "Completed + 48.24s" at bounding box center [183, 308] width 306 height 15
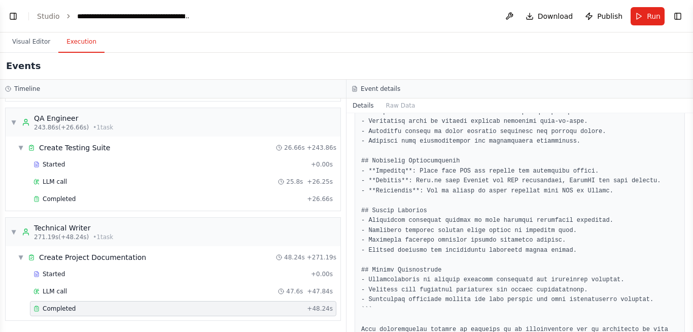
scroll to position [3726, 0]
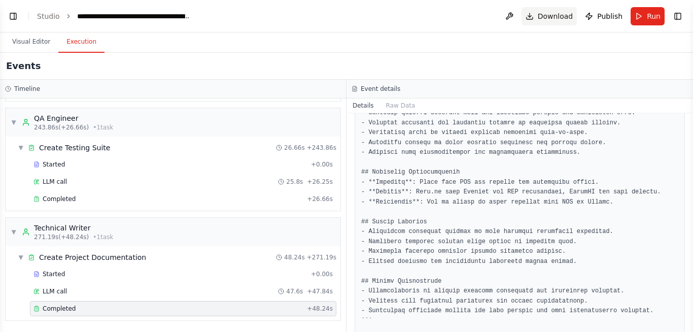
click at [554, 12] on span "Download" at bounding box center [556, 16] width 36 height 10
click at [35, 42] on button "Visual Editor" at bounding box center [31, 41] width 54 height 21
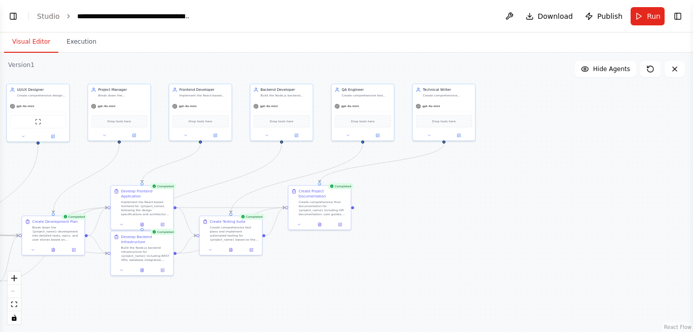
click at [13, 19] on button "Toggle Left Sidebar" at bounding box center [13, 16] width 14 height 14
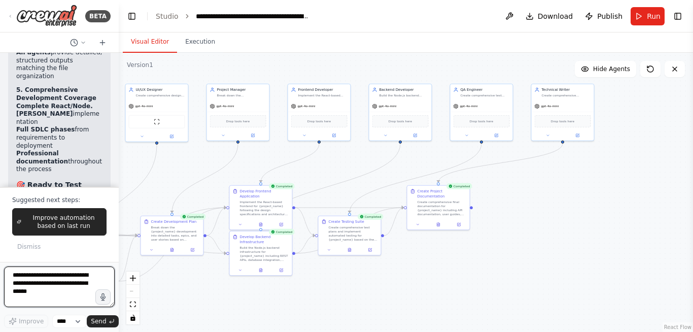
click at [39, 284] on textarea at bounding box center [59, 286] width 111 height 41
type textarea "**********"
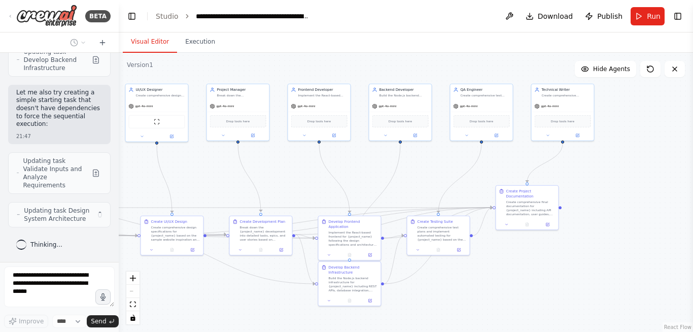
scroll to position [8102, 0]
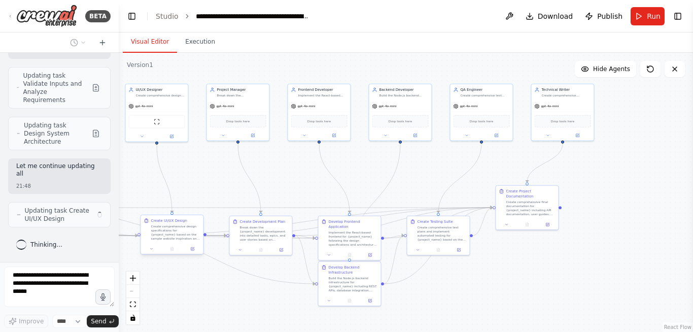
click at [165, 234] on div "Create comprehensive design specifications for {project_name} based on the samp…" at bounding box center [175, 232] width 49 height 16
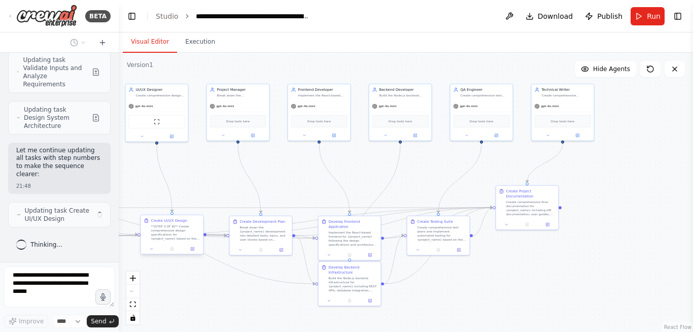
scroll to position [8203, 0]
click at [165, 234] on div "**[STEP 3 OF 8]** Create comprehensive design specifications for {project_name}…" at bounding box center [175, 232] width 49 height 16
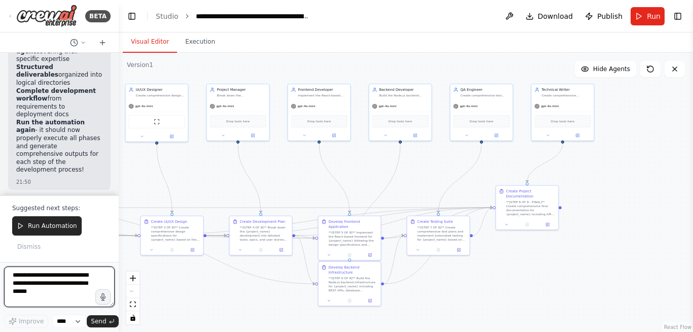
scroll to position [9268, 0]
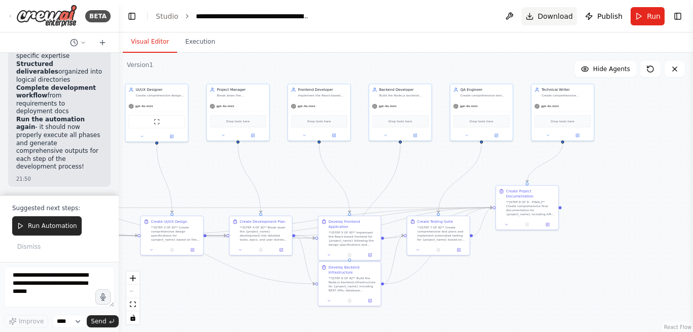
click at [558, 16] on span "Download" at bounding box center [556, 16] width 36 height 10
click at [42, 286] on textarea at bounding box center [59, 286] width 111 height 41
click at [43, 226] on span "Run Automation" at bounding box center [52, 226] width 49 height 8
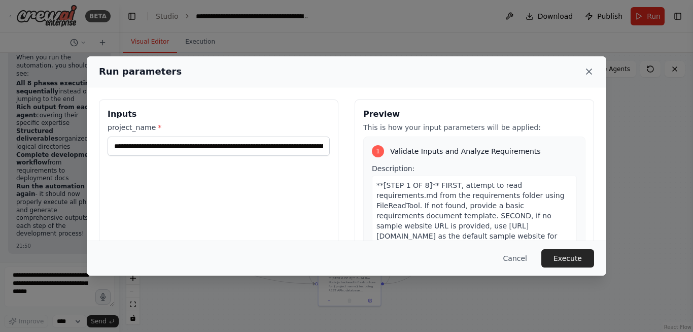
click at [591, 70] on icon at bounding box center [588, 71] width 5 height 5
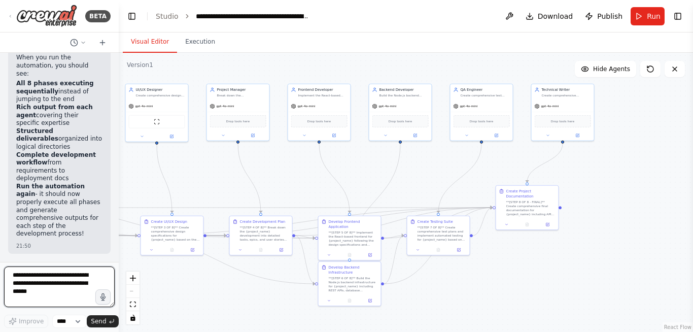
click at [41, 288] on textarea at bounding box center [59, 286] width 111 height 41
type textarea "**********"
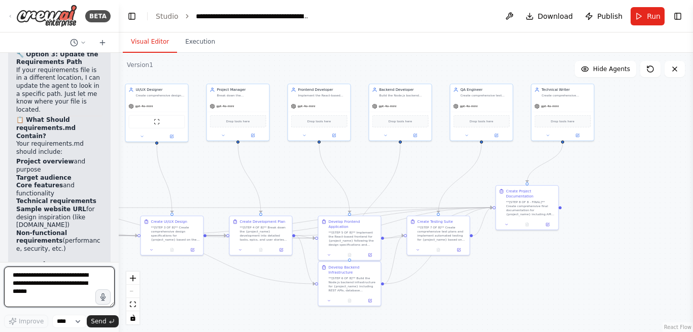
scroll to position [10028, 0]
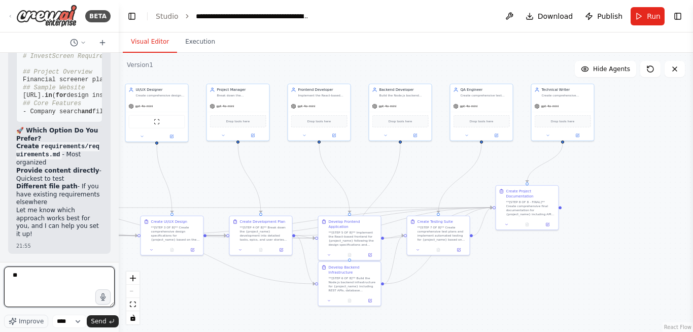
type textarea "*"
type textarea "**********"
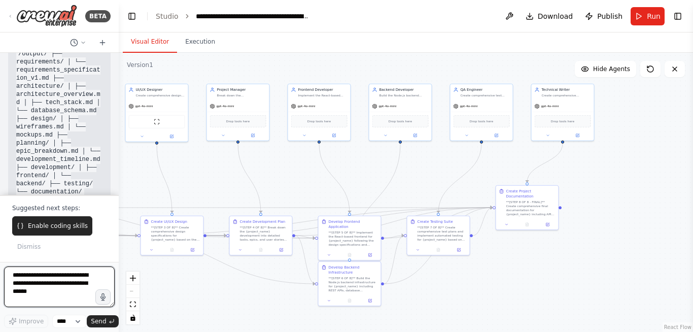
scroll to position [10870, 0]
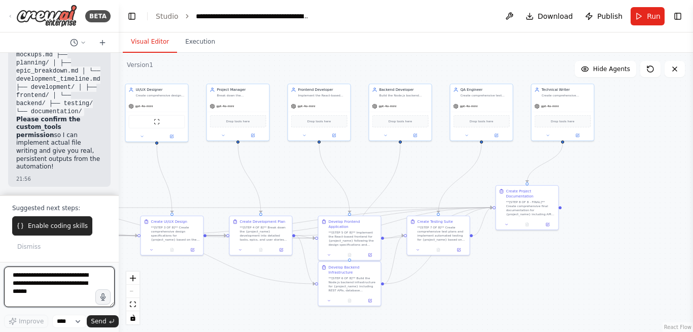
click at [44, 277] on textarea at bounding box center [59, 286] width 111 height 41
type textarea "***"
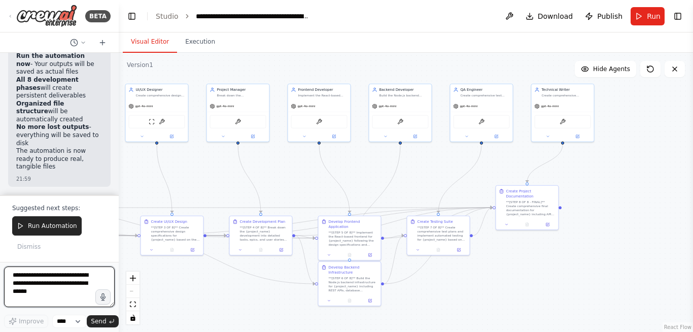
scroll to position [13360, 0]
